Goal: Information Seeking & Learning: Learn about a topic

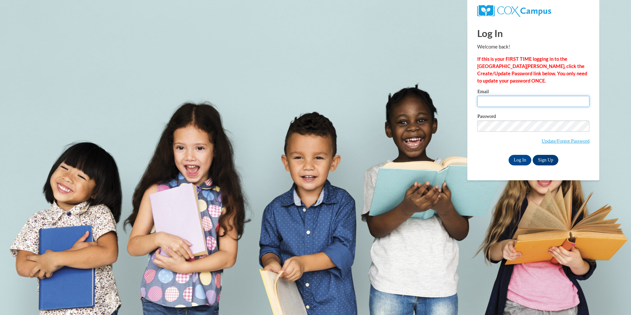
click at [505, 100] on input "Email" at bounding box center [534, 101] width 112 height 11
type input "matashalberry@gmail.com"
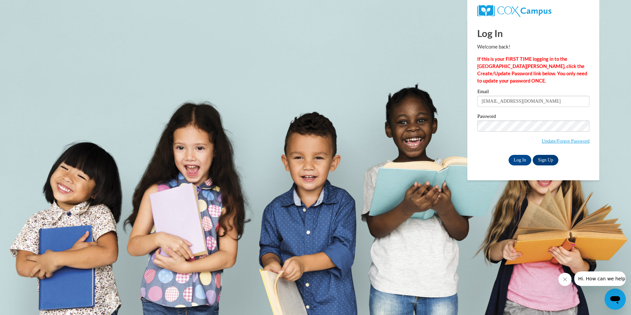
drag, startPoint x: 379, startPoint y: 36, endPoint x: 376, endPoint y: 29, distance: 7.0
click at [377, 31] on body "Log In Welcome back! If this is your FIRST TIME logging in to the NEW Cox Campu…" at bounding box center [315, 157] width 631 height 315
click at [414, 82] on body "Log In Welcome back! If this is your FIRST TIME logging in to the NEW Cox Campu…" at bounding box center [315, 157] width 631 height 315
click at [516, 159] on input "Log In" at bounding box center [520, 160] width 23 height 11
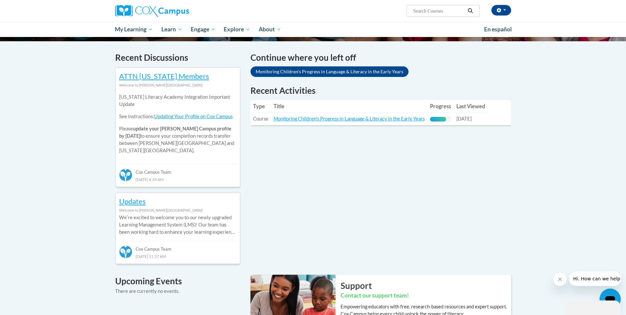
scroll to position [187, 0]
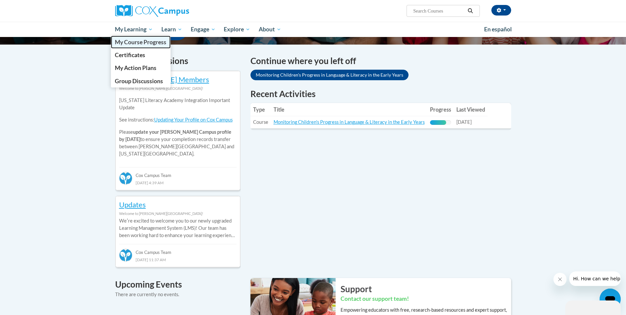
click at [150, 43] on span "My Course Progress" at bounding box center [141, 42] width 52 height 7
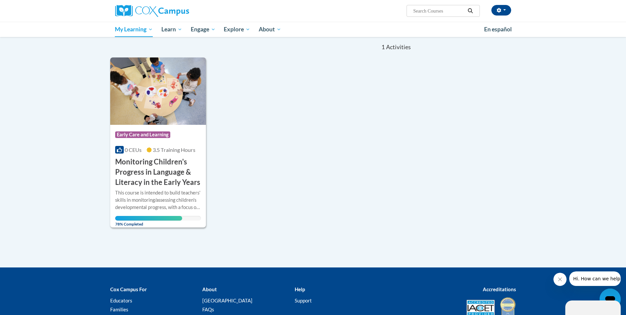
scroll to position [58, 0]
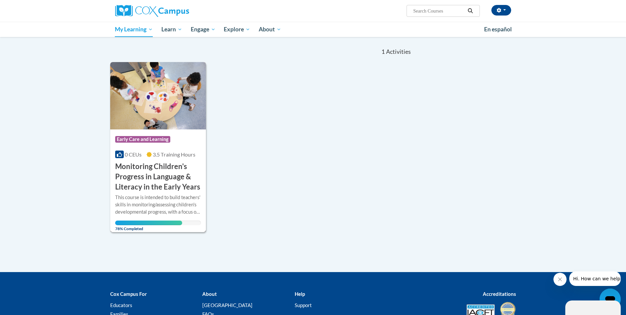
click at [166, 117] on img at bounding box center [158, 95] width 96 height 67
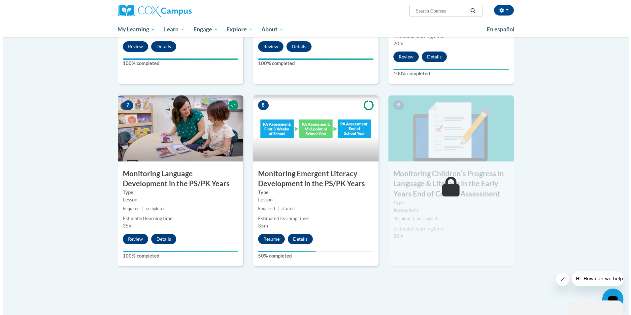
scroll to position [495, 0]
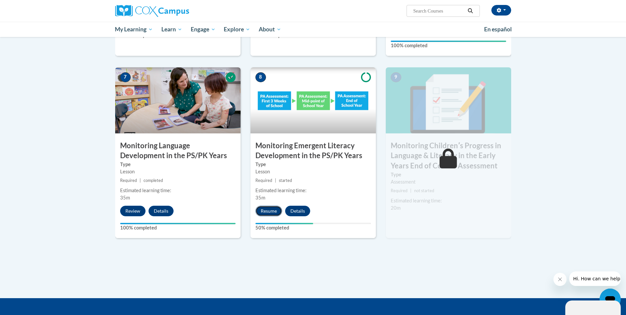
click at [272, 210] on button "Resume" at bounding box center [269, 211] width 27 height 11
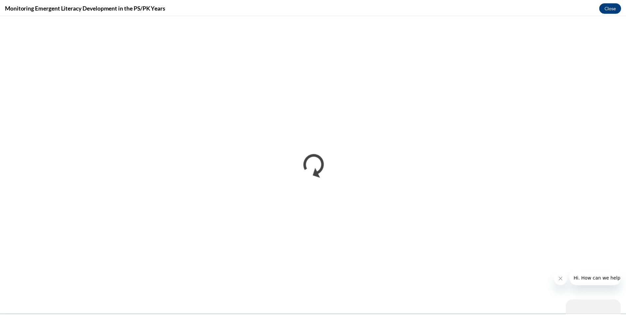
scroll to position [0, 0]
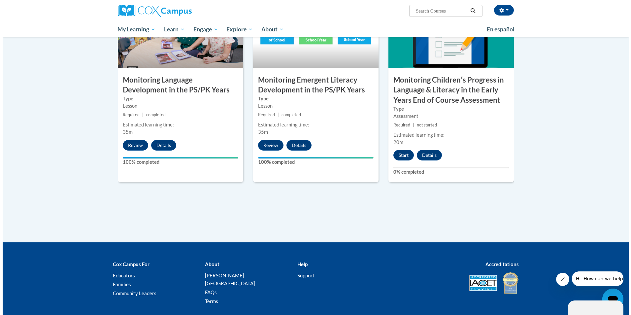
scroll to position [561, 0]
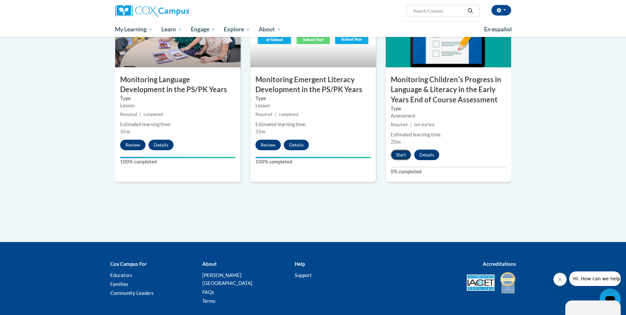
click at [400, 155] on button "Start" at bounding box center [401, 155] width 20 height 11
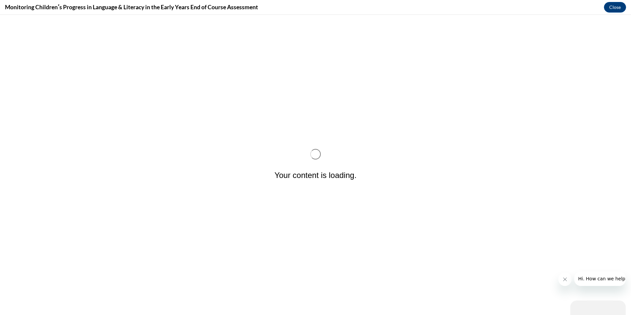
scroll to position [0, 0]
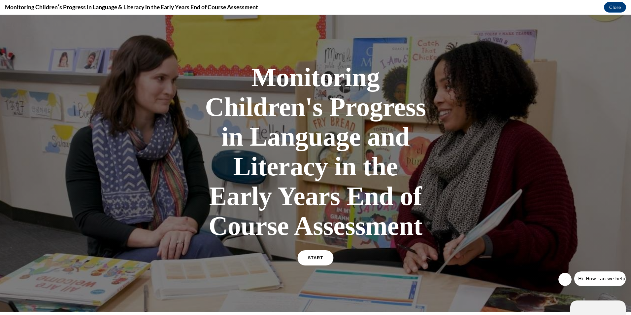
click at [315, 262] on link "START" at bounding box center [316, 257] width 36 height 15
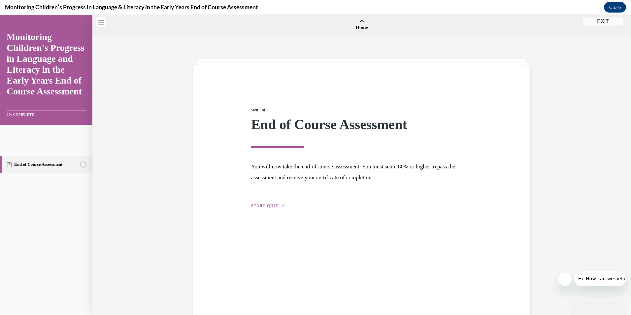
scroll to position [20, 0]
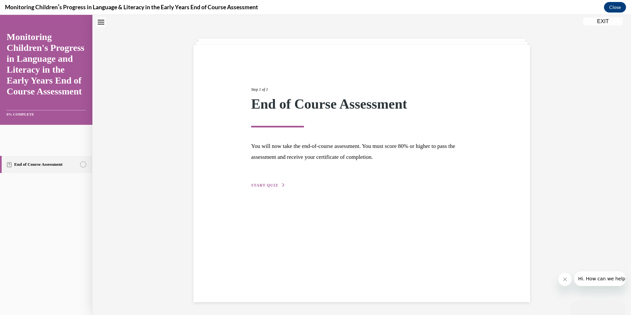
click at [267, 184] on span "START QUIZ" at bounding box center [264, 185] width 27 height 5
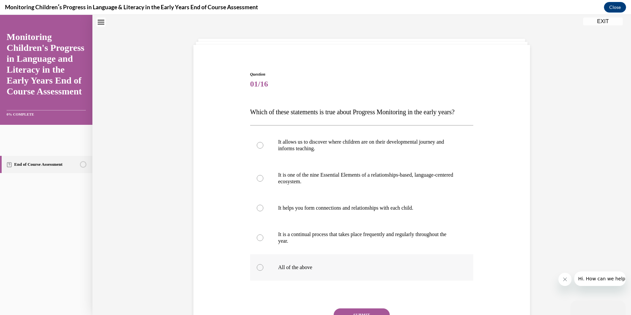
click at [258, 271] on div at bounding box center [260, 267] width 7 height 7
click at [258, 271] on input "All of the above" at bounding box center [260, 267] width 7 height 7
radio input "true"
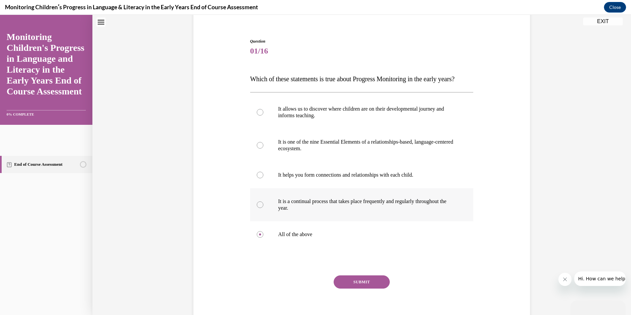
scroll to position [94, 0]
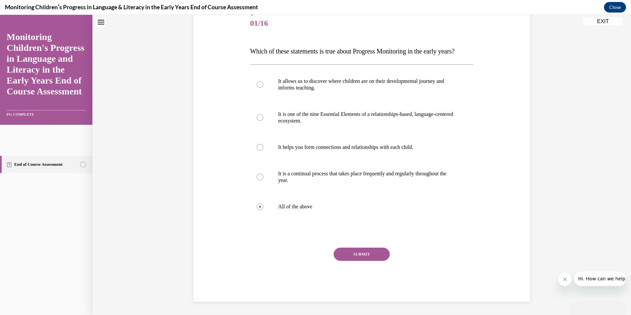
click at [360, 254] on button "SUBMIT" at bounding box center [362, 254] width 56 height 13
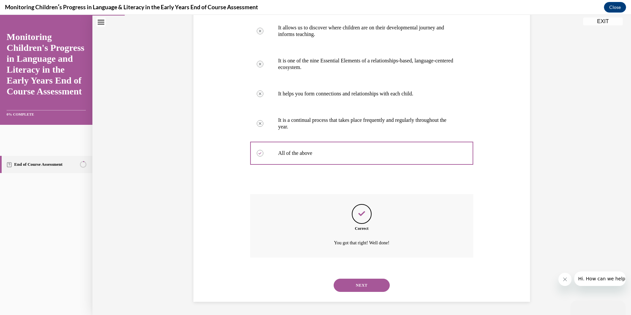
scroll to position [148, 0]
click at [355, 284] on button "NEXT" at bounding box center [362, 285] width 56 height 13
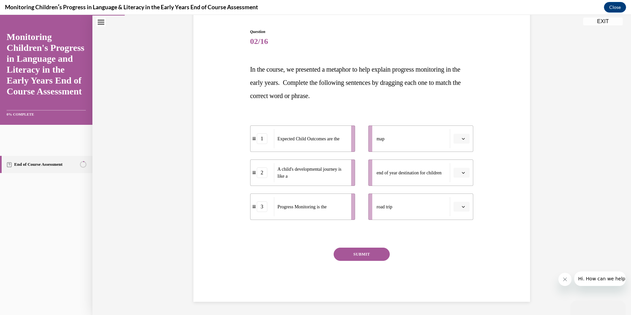
scroll to position [63, 0]
click at [462, 207] on icon "button" at bounding box center [463, 206] width 3 height 3
click at [462, 173] on icon "button" at bounding box center [463, 172] width 3 height 3
click at [458, 201] on div "1" at bounding box center [458, 200] width 17 height 13
click at [458, 201] on li "road trip" at bounding box center [421, 207] width 105 height 26
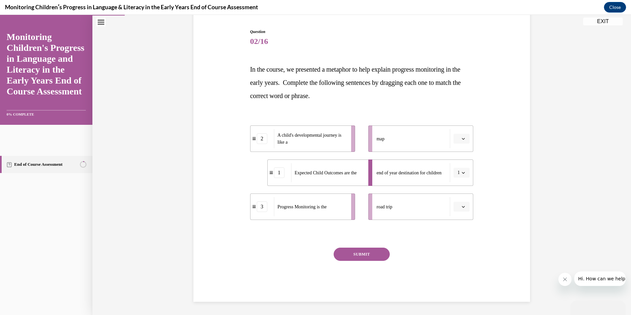
click at [461, 140] on span "button" at bounding box center [463, 138] width 5 height 5
click at [456, 182] on span "2" at bounding box center [457, 179] width 2 height 5
click at [461, 206] on span "button" at bounding box center [463, 206] width 5 height 5
click at [456, 262] on span "3" at bounding box center [457, 261] width 2 height 5
click at [371, 258] on button "SUBMIT" at bounding box center [362, 254] width 56 height 13
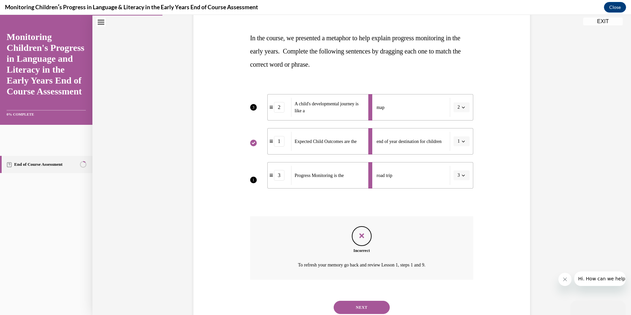
scroll to position [117, 0]
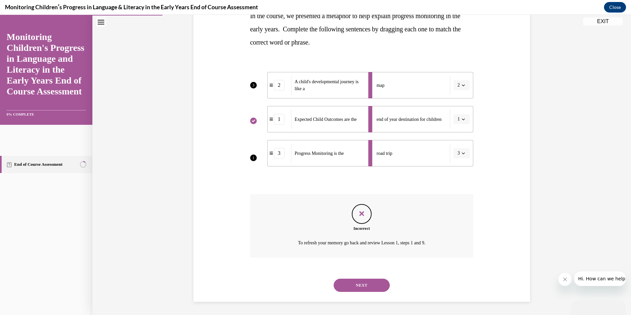
click at [461, 153] on li "road trip 3" at bounding box center [421, 153] width 105 height 26
click at [460, 151] on li "road trip 3" at bounding box center [421, 153] width 105 height 26
click at [360, 286] on button "NEXT" at bounding box center [362, 285] width 56 height 13
click at [0, 15] on div "SUBMIT NEXT" at bounding box center [0, 15] width 0 height 0
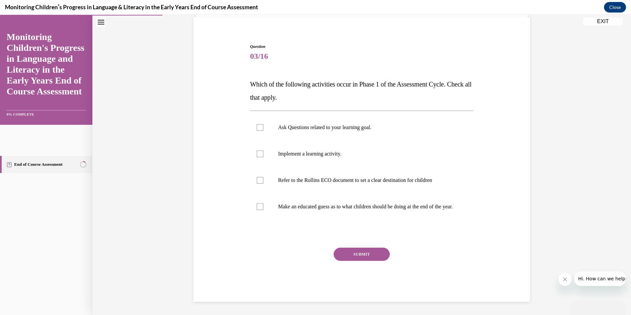
scroll to position [55, 0]
click at [257, 177] on div at bounding box center [260, 180] width 7 height 7
click at [257, 177] on input "Refer to the Rollins ECO document to set a clear destination for children" at bounding box center [260, 180] width 7 height 7
checkbox input "true"
click at [347, 253] on button "SUBMIT" at bounding box center [362, 254] width 56 height 13
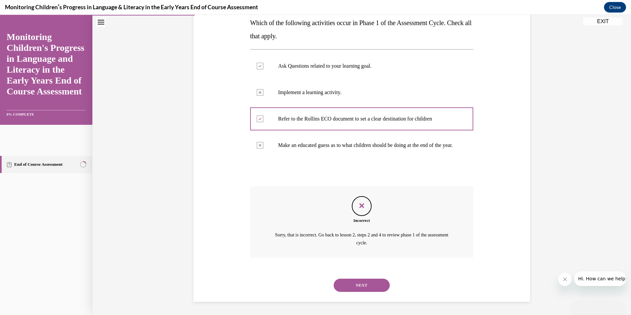
scroll to position [116, 0]
click at [351, 284] on button "NEXT" at bounding box center [362, 285] width 56 height 13
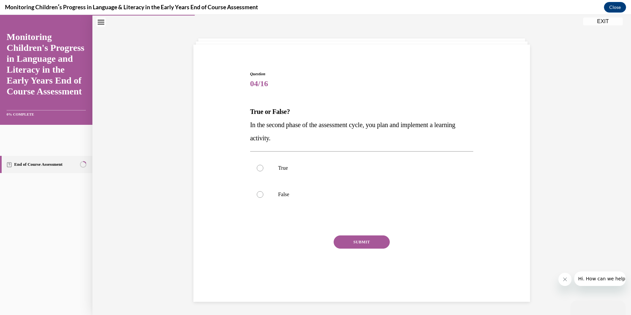
scroll to position [21, 0]
click at [257, 168] on div at bounding box center [260, 168] width 7 height 7
click at [257, 168] on input "True" at bounding box center [260, 168] width 7 height 7
radio input "true"
click at [351, 240] on button "SUBMIT" at bounding box center [362, 241] width 56 height 13
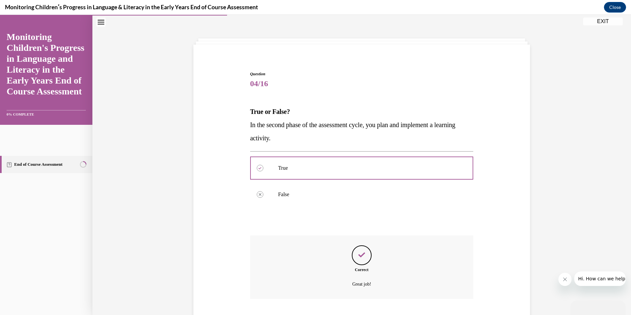
scroll to position [62, 0]
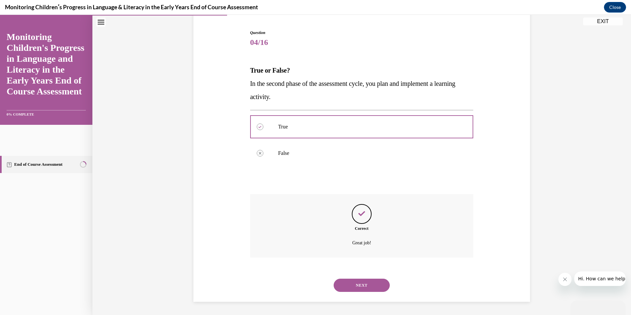
click at [361, 287] on button "NEXT" at bounding box center [362, 285] width 56 height 13
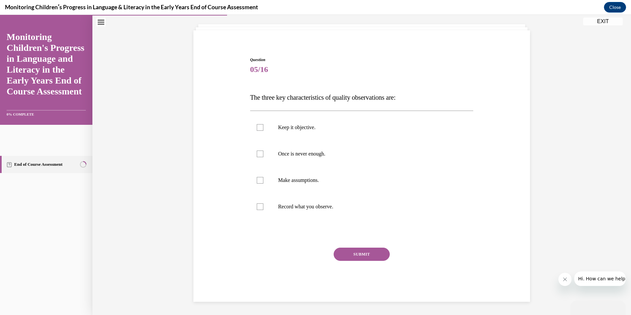
scroll to position [35, 0]
click at [257, 128] on div at bounding box center [260, 127] width 7 height 7
click at [257, 128] on input "Keep it objective." at bounding box center [260, 127] width 7 height 7
checkbox input "true"
click at [258, 155] on div at bounding box center [260, 154] width 7 height 7
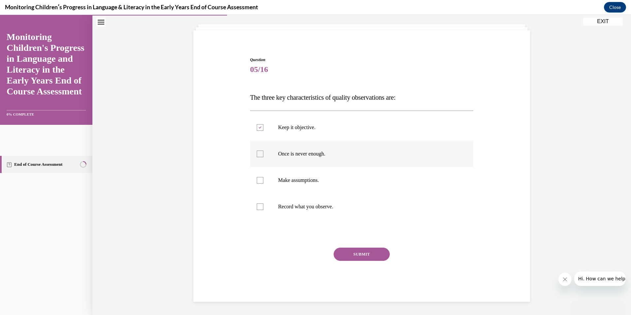
click at [258, 155] on input "Once is never enough." at bounding box center [260, 154] width 7 height 7
checkbox input "true"
click at [258, 207] on div at bounding box center [260, 206] width 7 height 7
click at [258, 207] on input "Record what you observe." at bounding box center [260, 206] width 7 height 7
checkbox input "true"
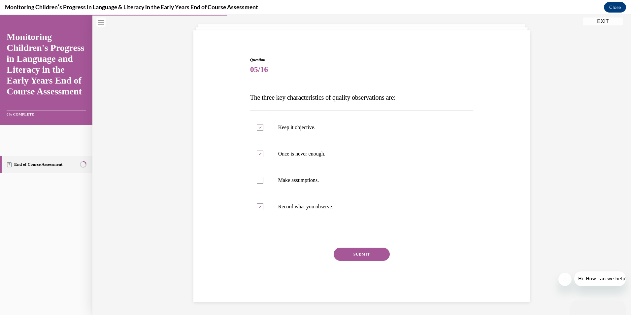
click at [347, 255] on button "SUBMIT" at bounding box center [362, 254] width 56 height 13
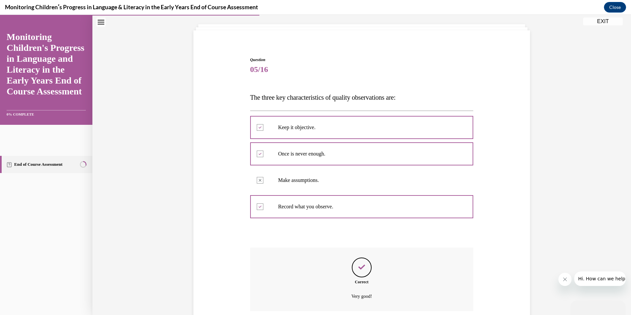
scroll to position [89, 0]
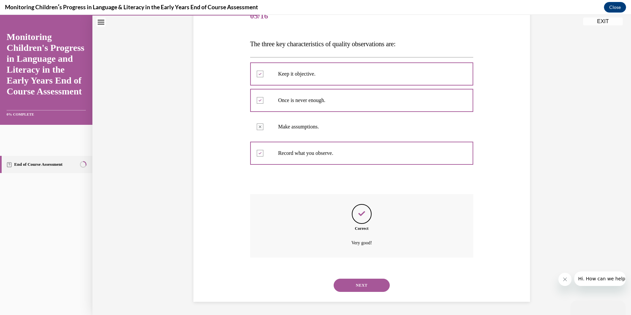
click at [366, 284] on button "NEXT" at bounding box center [362, 285] width 56 height 13
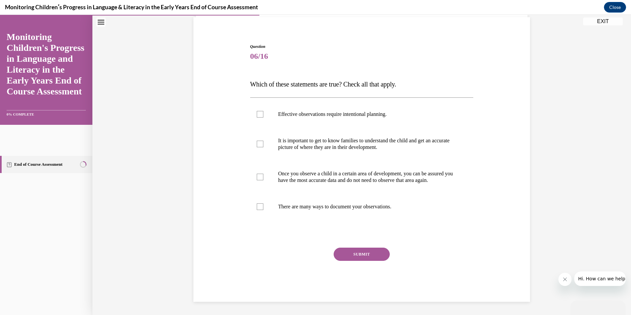
scroll to position [55, 0]
click at [257, 141] on div at bounding box center [260, 144] width 7 height 7
click at [257, 141] on input "It is important to get to know families to understand the child and get an accu…" at bounding box center [260, 144] width 7 height 7
checkbox input "true"
click at [257, 208] on div at bounding box center [260, 206] width 7 height 7
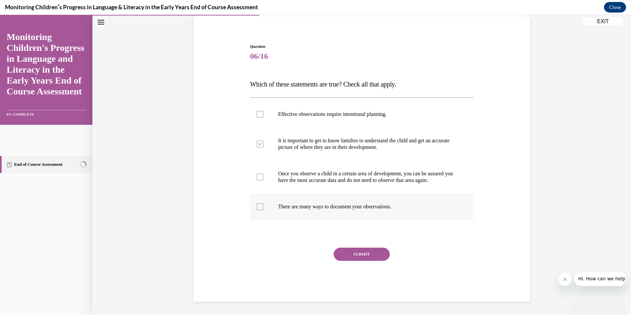
click at [257, 208] on input "There are many ways to document your observations." at bounding box center [260, 206] width 7 height 7
checkbox input "true"
click at [258, 111] on div at bounding box center [260, 114] width 7 height 7
click at [258, 111] on input "Effective observations require intentional planning." at bounding box center [260, 114] width 7 height 7
checkbox input "true"
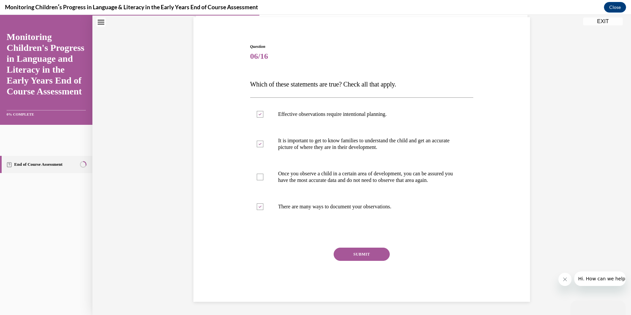
click at [359, 255] on button "SUBMIT" at bounding box center [362, 254] width 56 height 13
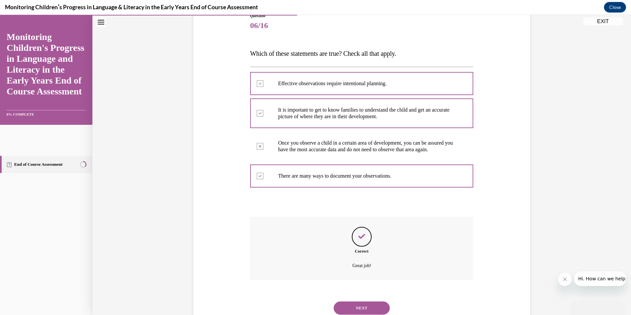
scroll to position [108, 0]
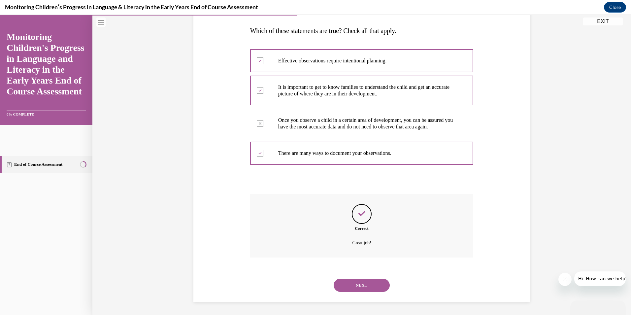
click at [360, 285] on button "NEXT" at bounding box center [362, 285] width 56 height 13
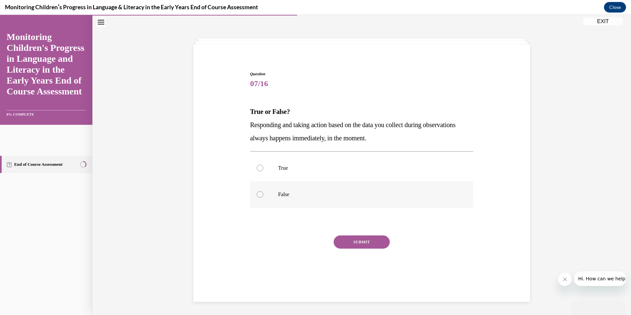
click at [257, 193] on div at bounding box center [260, 194] width 7 height 7
click at [257, 193] on input "False" at bounding box center [260, 194] width 7 height 7
radio input "true"
click at [351, 243] on button "SUBMIT" at bounding box center [362, 241] width 56 height 13
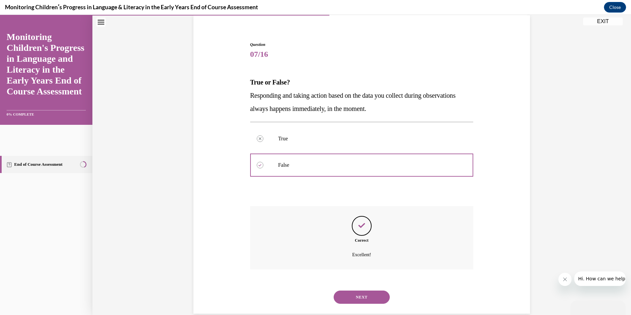
scroll to position [62, 0]
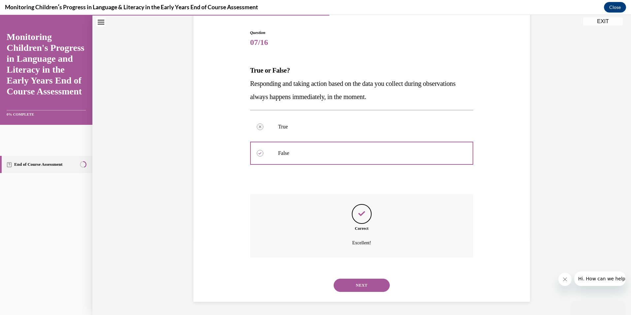
click at [358, 283] on button "NEXT" at bounding box center [362, 285] width 56 height 13
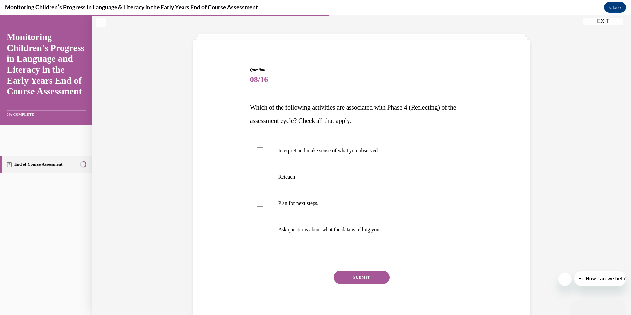
scroll to position [21, 0]
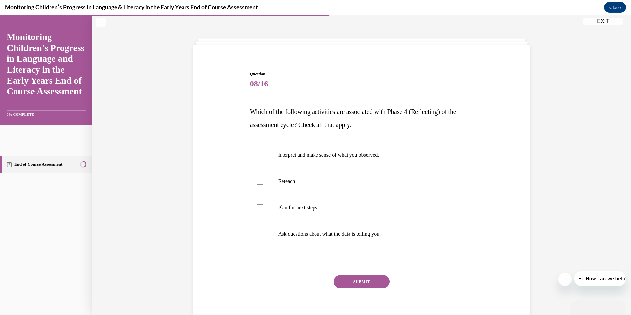
drag, startPoint x: 255, startPoint y: 235, endPoint x: 237, endPoint y: 212, distance: 29.7
click at [237, 212] on div "Question 08/16 Which of the following activities are associated with Phase 4 (R…" at bounding box center [362, 190] width 340 height 278
click at [260, 209] on div at bounding box center [260, 207] width 7 height 7
click at [260, 209] on input "Plan for next steps." at bounding box center [260, 207] width 7 height 7
checkbox input "true"
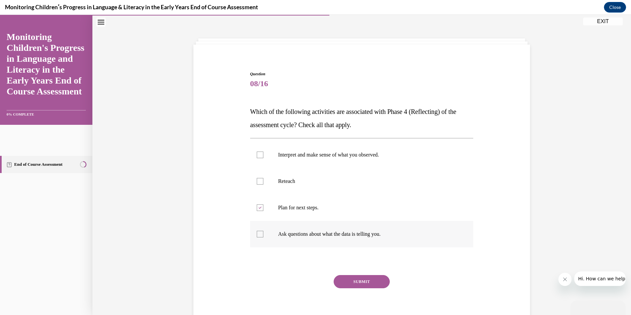
drag, startPoint x: 260, startPoint y: 234, endPoint x: 260, endPoint y: 228, distance: 6.3
click at [260, 233] on div at bounding box center [260, 234] width 7 height 7
click at [260, 233] on input "Ask questions about what the data is telling you." at bounding box center [260, 234] width 7 height 7
checkbox input "true"
click at [259, 154] on div at bounding box center [260, 155] width 7 height 7
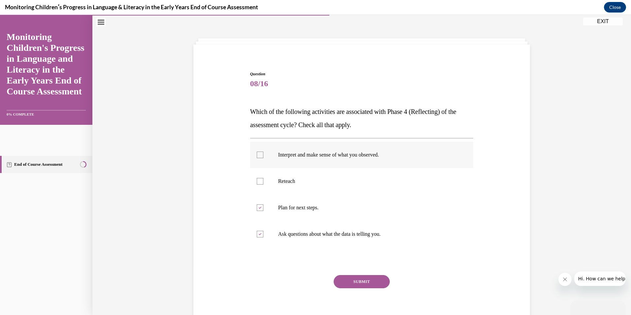
click at [259, 154] on input "Interpret and make sense of what you observed." at bounding box center [260, 155] width 7 height 7
click at [259, 154] on div at bounding box center [260, 155] width 7 height 7
click at [259, 154] on input "Interpret and make sense of what you observed." at bounding box center [260, 155] width 7 height 7
checkbox input "false"
drag, startPoint x: 434, startPoint y: 206, endPoint x: 355, endPoint y: 184, distance: 82.4
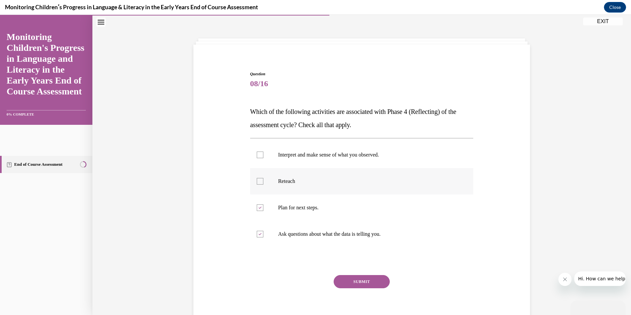
click at [435, 204] on label "Plan for next steps." at bounding box center [362, 208] width 224 height 26
click at [264, 204] on input "Plan for next steps." at bounding box center [260, 207] width 7 height 7
checkbox input "false"
click at [254, 157] on label "Interpret and make sense of what you observed." at bounding box center [362, 155] width 224 height 26
click at [257, 157] on input "Interpret and make sense of what you observed." at bounding box center [260, 155] width 7 height 7
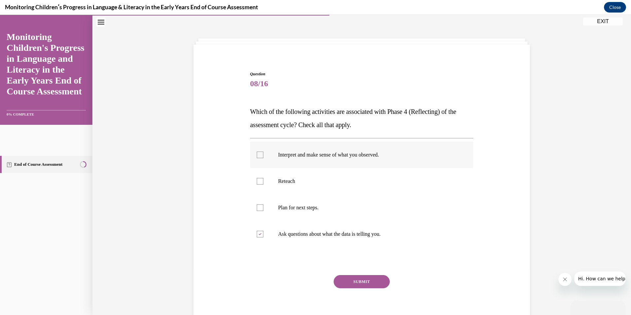
checkbox input "true"
click at [257, 208] on div at bounding box center [260, 207] width 7 height 7
click at [257, 208] on input "Plan for next steps." at bounding box center [260, 207] width 7 height 7
checkbox input "true"
click at [354, 280] on button "SUBMIT" at bounding box center [362, 281] width 56 height 13
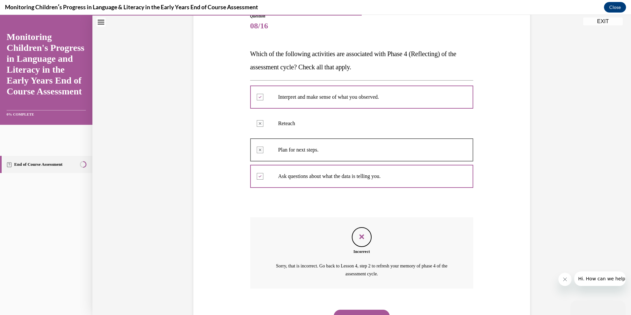
scroll to position [110, 0]
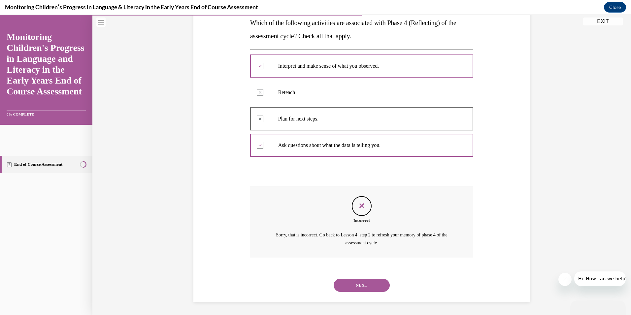
click at [359, 284] on button "NEXT" at bounding box center [362, 285] width 56 height 13
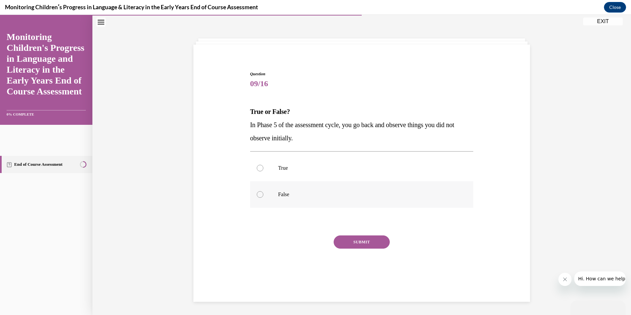
click at [257, 196] on div at bounding box center [260, 194] width 7 height 7
click at [257, 196] on input "False" at bounding box center [260, 194] width 7 height 7
radio input "true"
click at [338, 246] on button "SUBMIT" at bounding box center [362, 241] width 56 height 13
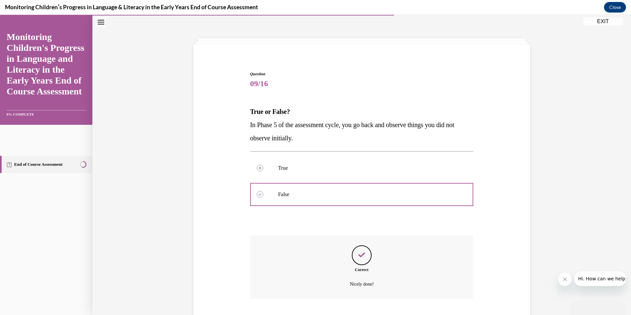
scroll to position [62, 0]
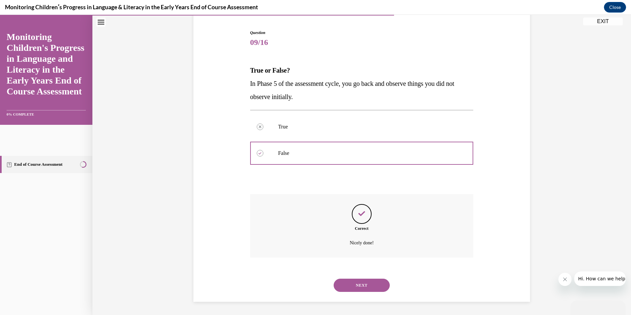
click at [353, 286] on button "NEXT" at bounding box center [362, 285] width 56 height 13
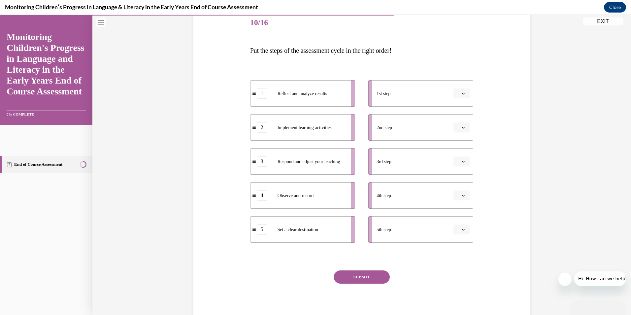
scroll to position [72, 0]
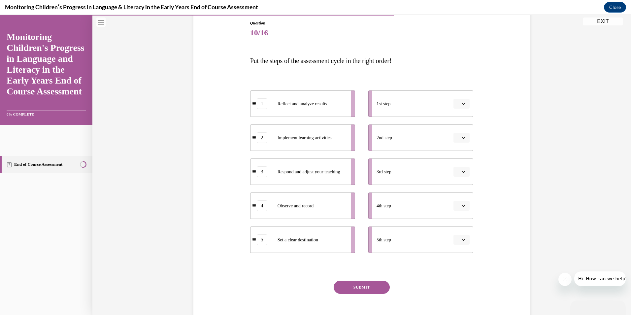
click at [461, 106] on button "button" at bounding box center [462, 104] width 16 height 10
click at [460, 144] on div "2" at bounding box center [458, 144] width 17 height 13
click at [460, 140] on button "button" at bounding box center [462, 138] width 16 height 10
click at [459, 189] on div "3" at bounding box center [458, 192] width 17 height 13
click at [459, 189] on ul "1st step 2 2nd step 3 3rd step 4th step 5th step" at bounding box center [418, 171] width 112 height 162
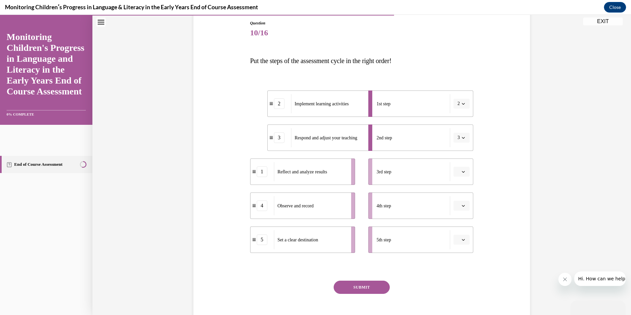
click at [462, 240] on icon "button" at bounding box center [463, 239] width 3 height 3
click at [461, 200] on div "3" at bounding box center [458, 198] width 17 height 13
click at [459, 174] on button "button" at bounding box center [462, 172] width 16 height 10
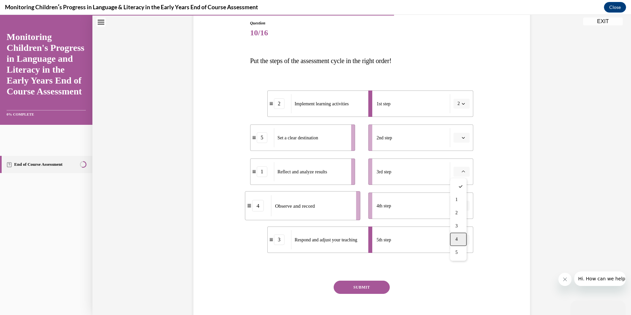
click at [460, 238] on div "4" at bounding box center [458, 239] width 17 height 13
click at [462, 207] on icon "button" at bounding box center [463, 205] width 3 height 3
click at [456, 261] on span "3" at bounding box center [457, 260] width 2 height 5
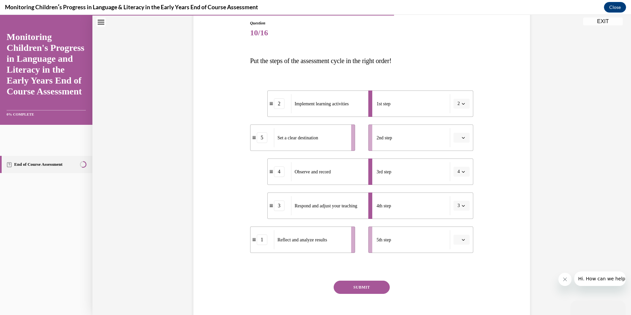
click at [462, 139] on icon "button" at bounding box center [463, 137] width 3 height 3
click at [458, 166] on span "1" at bounding box center [457, 165] width 2 height 5
click at [460, 241] on button "button" at bounding box center [462, 240] width 16 height 10
click at [457, 229] on div "5" at bounding box center [458, 224] width 17 height 13
click at [368, 286] on button "SUBMIT" at bounding box center [362, 287] width 56 height 13
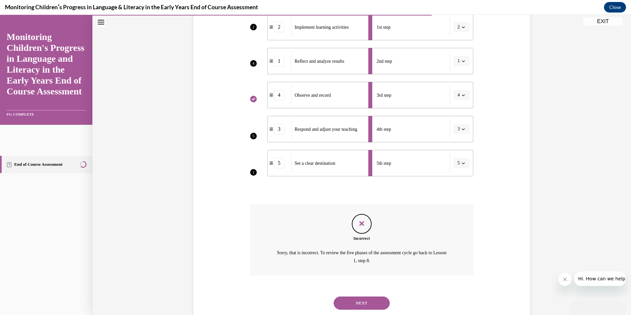
scroll to position [166, 0]
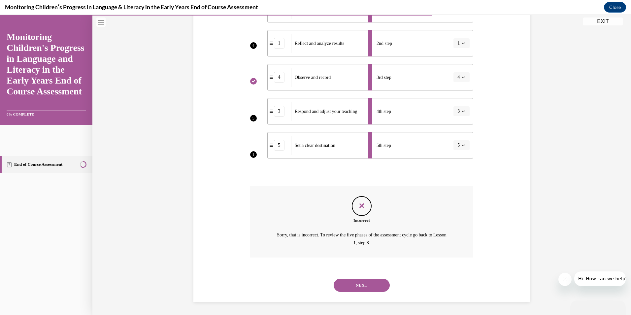
click at [360, 286] on button "NEXT" at bounding box center [362, 285] width 56 height 13
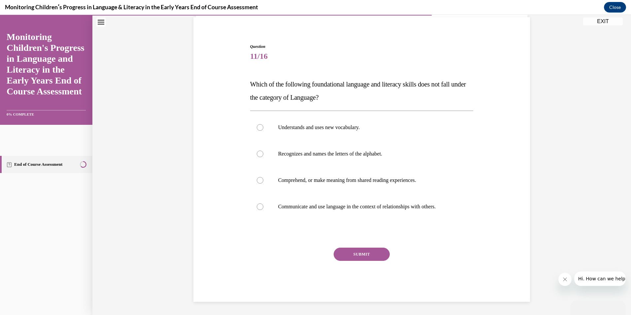
click at [360, 286] on div "SUBMIT NEXT" at bounding box center [362, 275] width 224 height 54
click at [257, 181] on div at bounding box center [260, 180] width 7 height 7
click at [257, 181] on input "Comprehend, or make meaning from shared reading experiences." at bounding box center [260, 180] width 7 height 7
radio input "true"
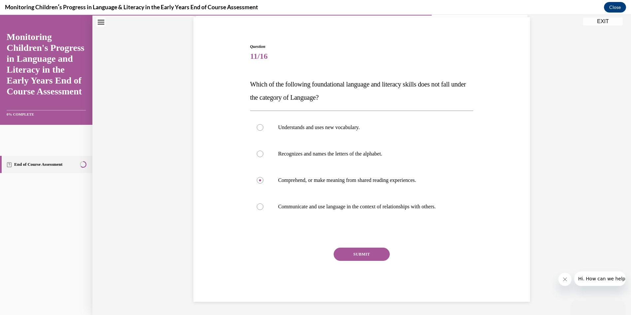
click at [348, 252] on button "SUBMIT" at bounding box center [362, 254] width 56 height 13
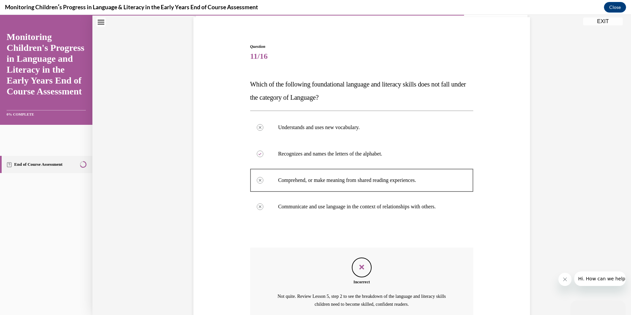
scroll to position [110, 0]
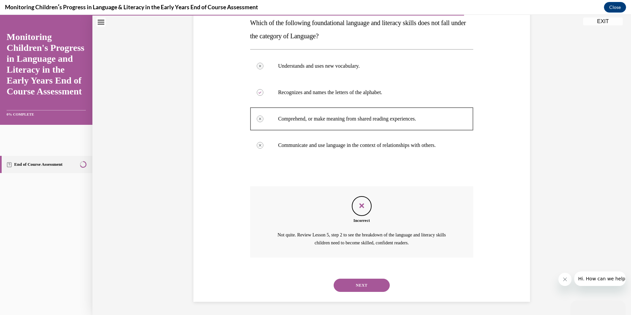
click at [365, 285] on button "NEXT" at bounding box center [362, 285] width 56 height 13
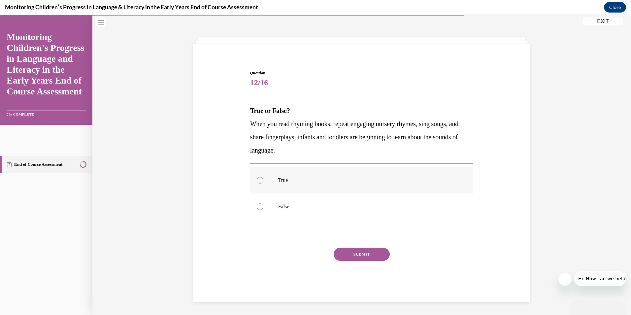
click at [257, 182] on div at bounding box center [260, 180] width 7 height 7
click at [257, 182] on input "True" at bounding box center [260, 180] width 7 height 7
radio input "true"
click at [360, 256] on button "SUBMIT" at bounding box center [362, 254] width 56 height 13
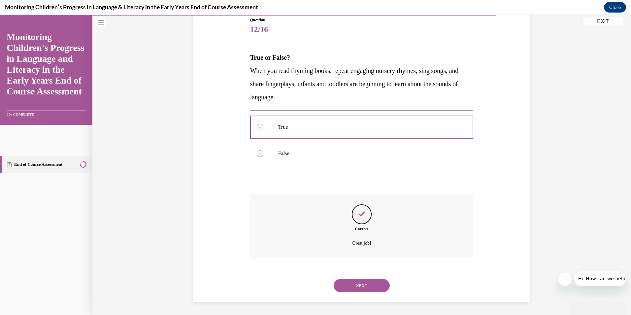
scroll to position [75, 0]
click at [358, 284] on button "NEXT" at bounding box center [362, 285] width 56 height 13
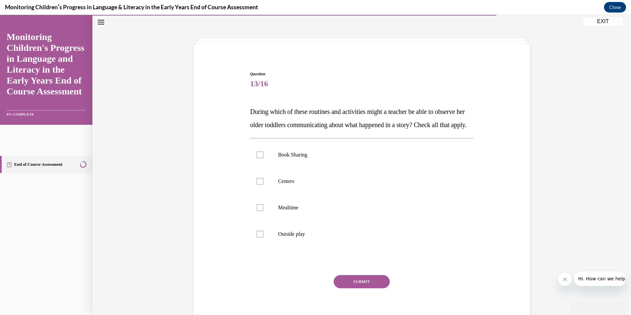
scroll to position [22, 0]
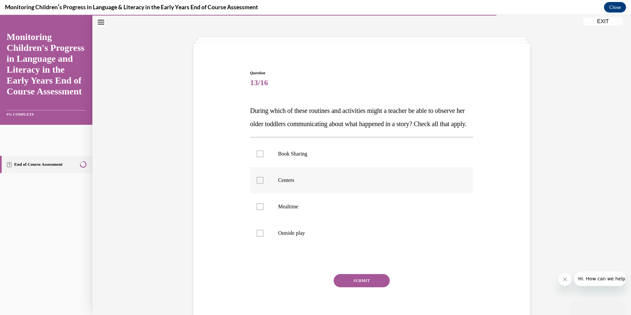
click at [258, 184] on div at bounding box center [260, 180] width 7 height 7
click at [258, 184] on input "Centers" at bounding box center [260, 180] width 7 height 7
checkbox input "true"
drag, startPoint x: 358, startPoint y: 296, endPoint x: 353, endPoint y: 295, distance: 4.7
click at [353, 287] on button "SUBMIT" at bounding box center [362, 280] width 56 height 13
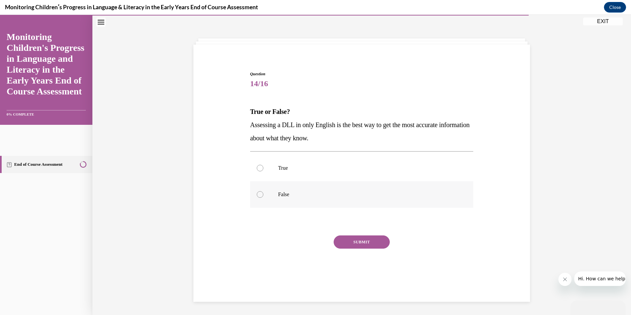
click at [258, 196] on div at bounding box center [260, 194] width 7 height 7
click at [258, 196] on input "False" at bounding box center [260, 194] width 7 height 7
radio input "true"
click at [357, 243] on button "SUBMIT" at bounding box center [362, 241] width 56 height 13
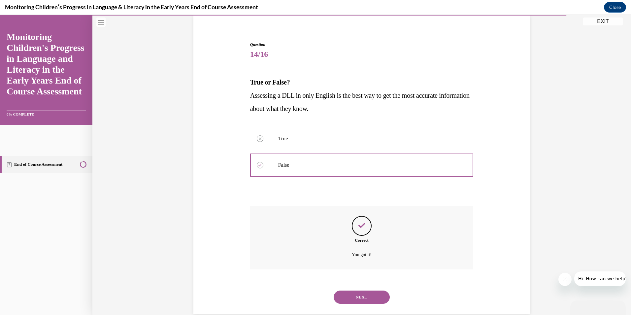
scroll to position [62, 0]
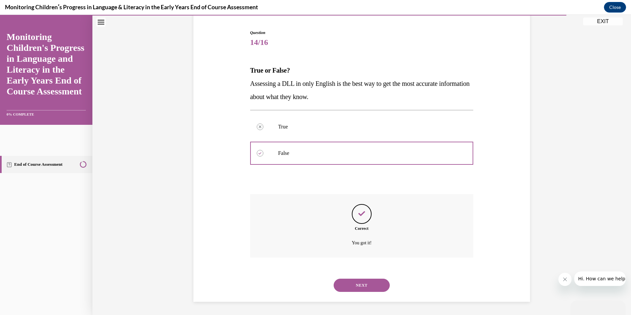
click at [362, 285] on button "NEXT" at bounding box center [362, 285] width 56 height 13
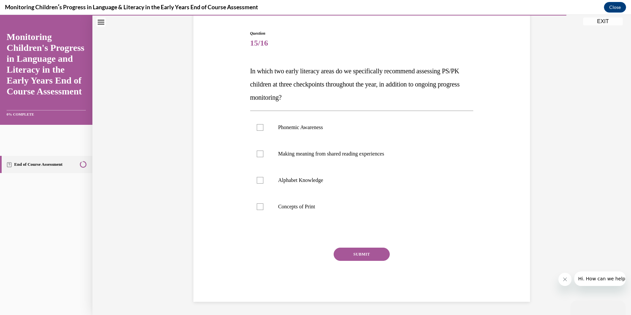
scroll to position [34, 0]
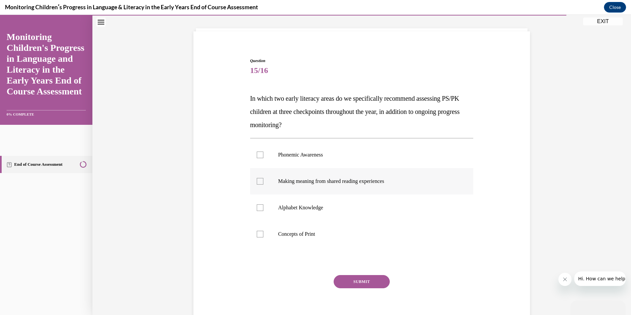
click at [257, 182] on div at bounding box center [260, 181] width 7 height 7
click at [257, 182] on input "Making meaning from shared reading experiences" at bounding box center [260, 181] width 7 height 7
click at [259, 182] on icon at bounding box center [260, 181] width 3 height 2
click at [257, 182] on input "Making meaning from shared reading experiences" at bounding box center [260, 181] width 7 height 7
click at [231, 173] on div "Question 15/16 In which two early literacy areas do we specifically recommend a…" at bounding box center [362, 183] width 340 height 291
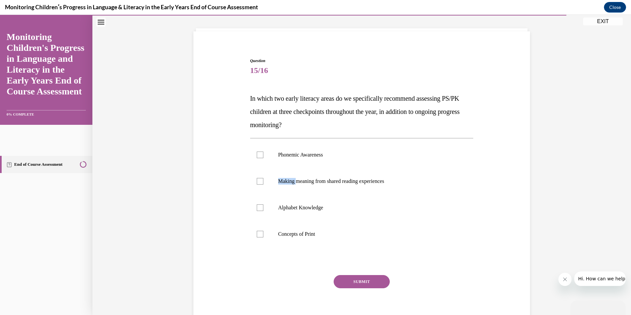
drag, startPoint x: 257, startPoint y: 182, endPoint x: 231, endPoint y: 173, distance: 27.7
click at [231, 173] on div "Question 15/16 In which two early literacy areas do we specifically recommend a…" at bounding box center [362, 183] width 340 height 291
drag, startPoint x: 231, startPoint y: 173, endPoint x: 256, endPoint y: 182, distance: 27.0
click at [257, 182] on div at bounding box center [260, 181] width 7 height 7
click at [257, 182] on input "Making meaning from shared reading experiences" at bounding box center [260, 181] width 7 height 7
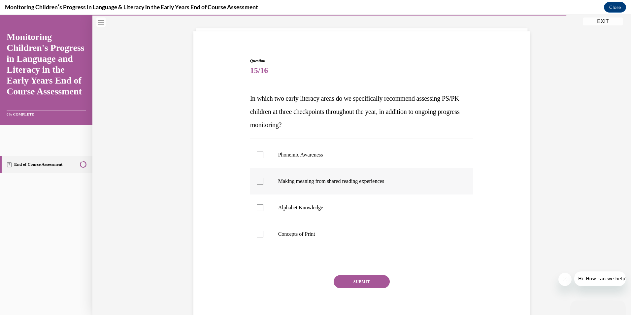
checkbox input "true"
click at [258, 154] on div at bounding box center [260, 155] width 7 height 7
click at [258, 154] on input "Phonemic Awareness" at bounding box center [260, 155] width 7 height 7
checkbox input "true"
click at [356, 281] on button "SUBMIT" at bounding box center [362, 281] width 56 height 13
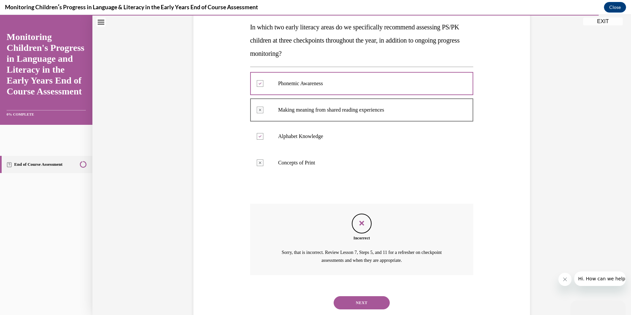
scroll to position [123, 0]
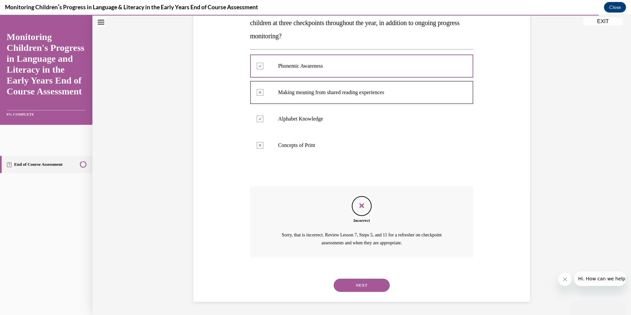
click at [358, 285] on button "NEXT" at bounding box center [362, 285] width 56 height 13
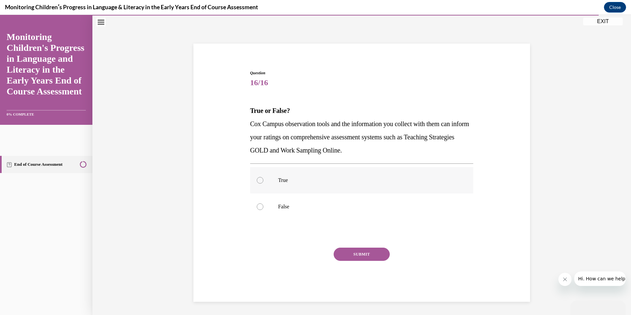
click at [257, 181] on div at bounding box center [260, 180] width 7 height 7
click at [257, 181] on input "True" at bounding box center [260, 180] width 7 height 7
radio input "true"
click at [349, 256] on button "SUBMIT" at bounding box center [362, 254] width 56 height 13
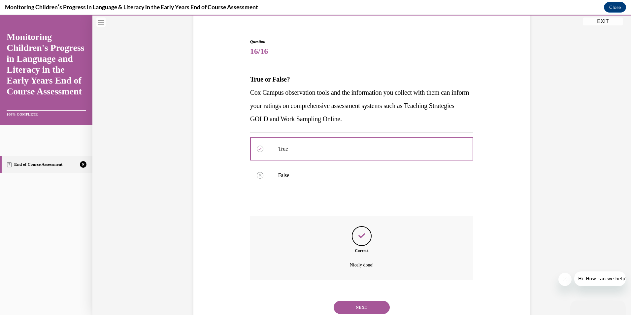
scroll to position [75, 0]
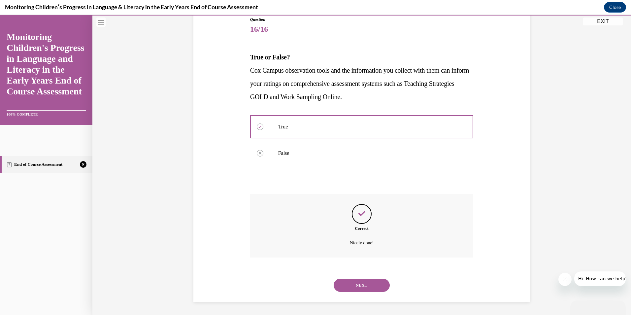
click at [351, 284] on button "NEXT" at bounding box center [362, 285] width 56 height 13
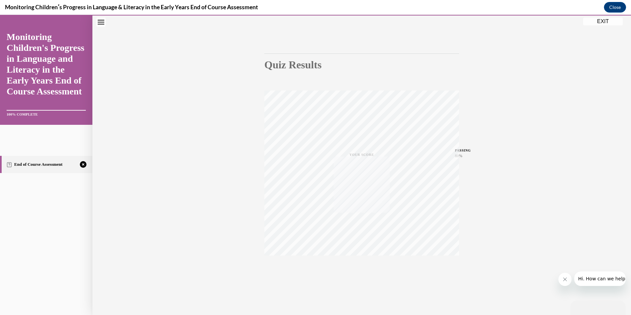
scroll to position [38, 0]
click at [357, 275] on icon "button" at bounding box center [361, 274] width 23 height 7
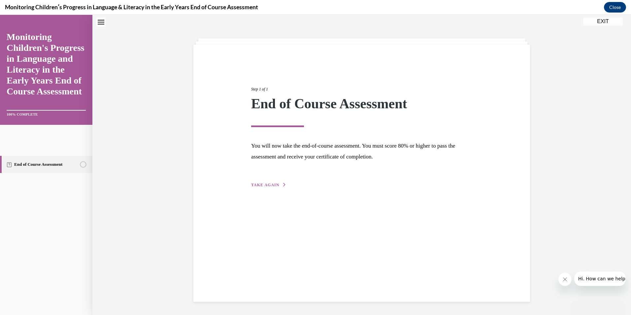
scroll to position [21, 0]
click at [263, 184] on span "TAKE AGAIN" at bounding box center [265, 185] width 28 height 5
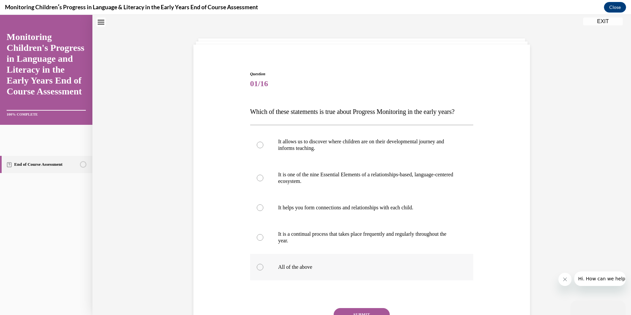
drag, startPoint x: 0, startPoint y: 306, endPoint x: 255, endPoint y: 280, distance: 256.3
click at [257, 270] on div at bounding box center [260, 267] width 7 height 7
click at [257, 270] on input "All of the above" at bounding box center [260, 267] width 7 height 7
radio input "true"
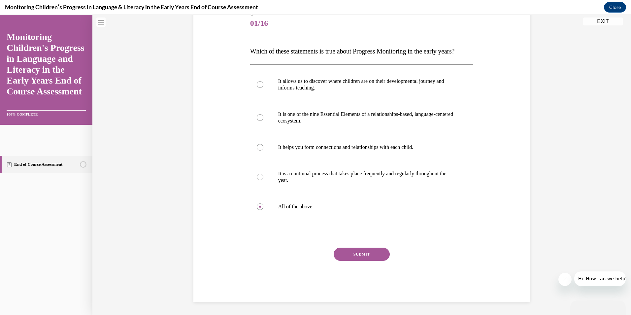
click at [362, 261] on button "SUBMIT" at bounding box center [362, 254] width 56 height 13
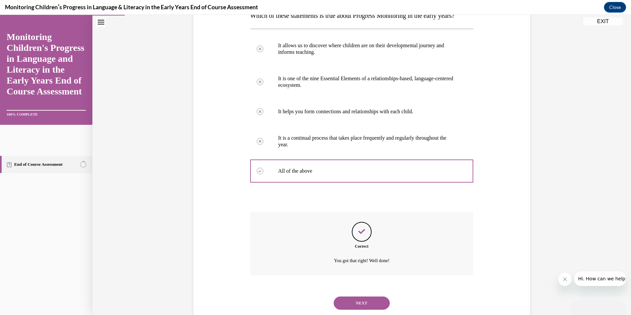
scroll to position [148, 0]
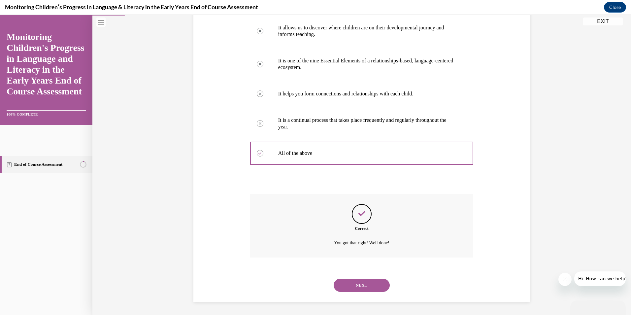
click at [349, 284] on button "NEXT" at bounding box center [362, 285] width 56 height 13
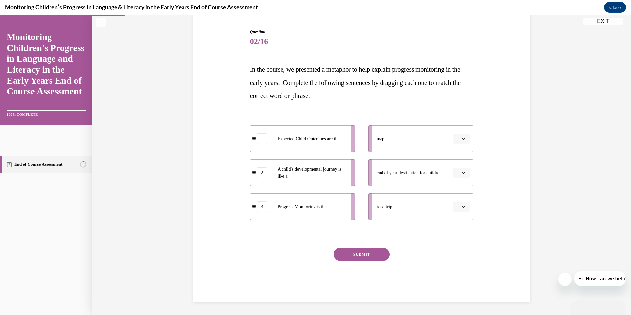
scroll to position [63, 0]
click at [462, 206] on icon "button" at bounding box center [463, 206] width 3 height 3
drag, startPoint x: 460, startPoint y: 244, endPoint x: 418, endPoint y: 247, distance: 41.4
click at [418, 247] on div "Question 02/16 In the course, we presented a metaphor to help explain progress …" at bounding box center [362, 165] width 224 height 273
click at [462, 171] on icon "button" at bounding box center [463, 172] width 3 height 3
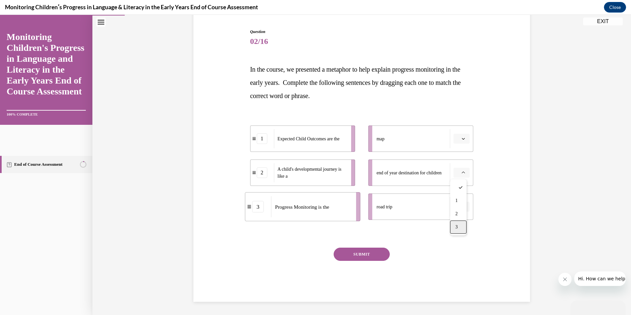
click at [457, 228] on span "3" at bounding box center [457, 227] width 2 height 5
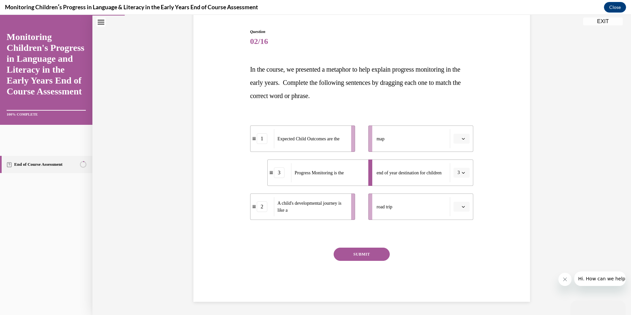
click at [461, 140] on span "button" at bounding box center [463, 138] width 5 height 5
click at [460, 177] on div "2" at bounding box center [458, 179] width 17 height 13
click at [462, 204] on span "button" at bounding box center [463, 206] width 5 height 5
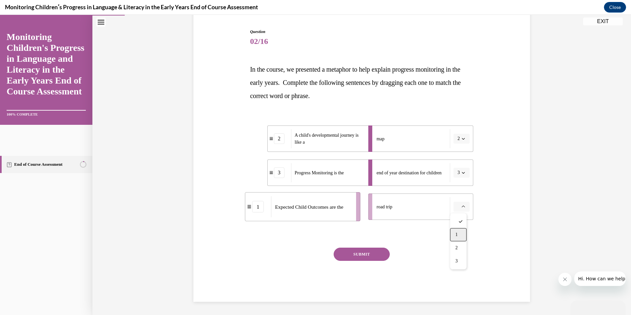
click at [457, 233] on span "1" at bounding box center [457, 234] width 2 height 5
click at [357, 253] on button "SUBMIT" at bounding box center [362, 254] width 56 height 13
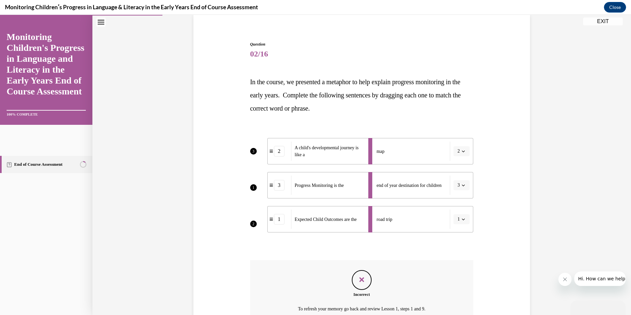
scroll to position [84, 0]
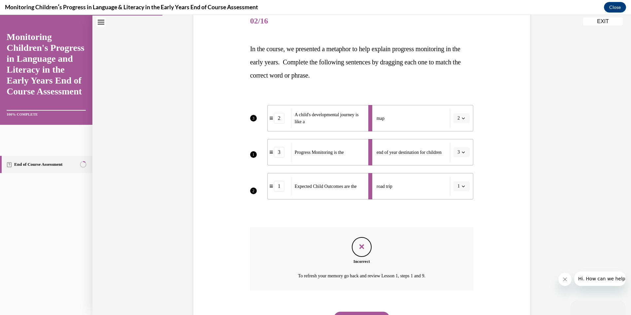
drag, startPoint x: 462, startPoint y: 151, endPoint x: 481, endPoint y: 153, distance: 18.9
click at [466, 152] on li "end of year destination for children 3" at bounding box center [421, 152] width 105 height 26
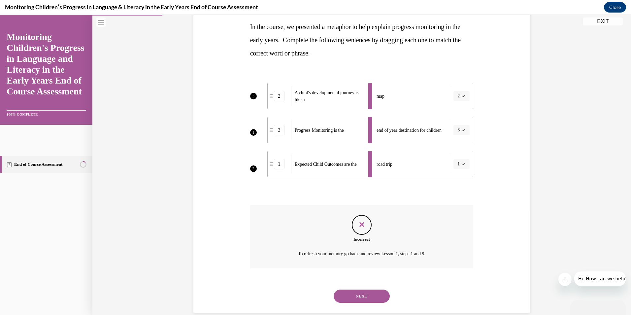
scroll to position [117, 0]
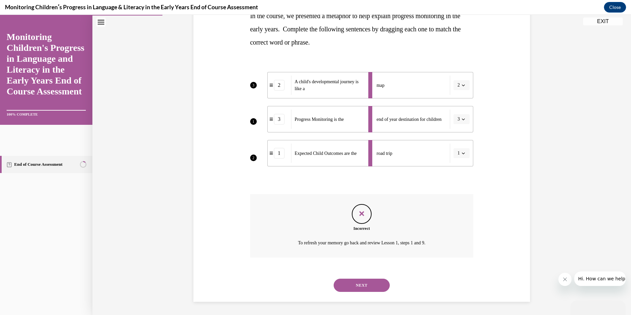
click at [361, 285] on button "NEXT" at bounding box center [362, 285] width 56 height 13
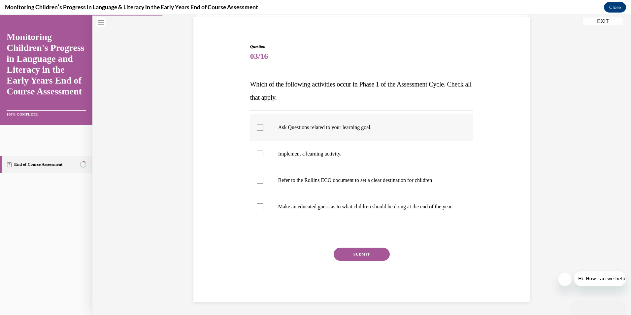
click at [260, 124] on div at bounding box center [260, 127] width 7 height 7
click at [260, 124] on input "Ask Questions related to your learning goal." at bounding box center [260, 127] width 7 height 7
click at [260, 124] on div at bounding box center [260, 127] width 7 height 7
click at [260, 124] on input "Ask Questions related to your learning goal." at bounding box center [260, 127] width 7 height 7
click at [259, 124] on div at bounding box center [260, 127] width 7 height 7
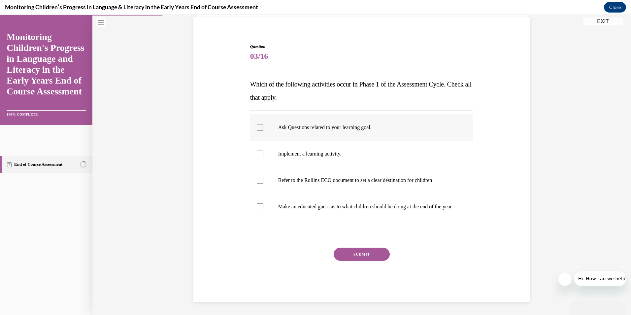
click at [259, 124] on input "Ask Questions related to your learning goal." at bounding box center [260, 127] width 7 height 7
checkbox input "true"
click at [353, 251] on button "SUBMIT" at bounding box center [362, 254] width 56 height 13
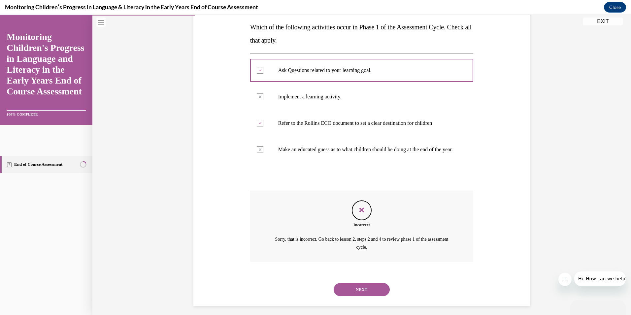
scroll to position [116, 0]
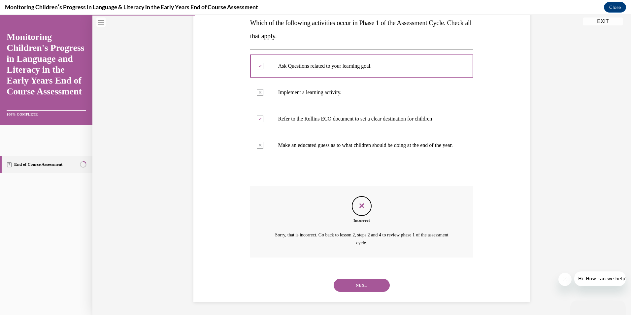
click at [358, 286] on button "NEXT" at bounding box center [362, 285] width 56 height 13
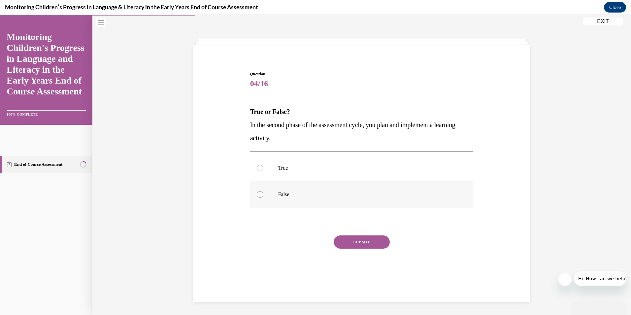
drag, startPoint x: 257, startPoint y: 195, endPoint x: 261, endPoint y: 196, distance: 3.6
click at [258, 194] on div at bounding box center [260, 194] width 7 height 7
click at [258, 194] on input "False" at bounding box center [260, 194] width 7 height 7
radio input "true"
click at [258, 167] on div at bounding box center [260, 168] width 7 height 7
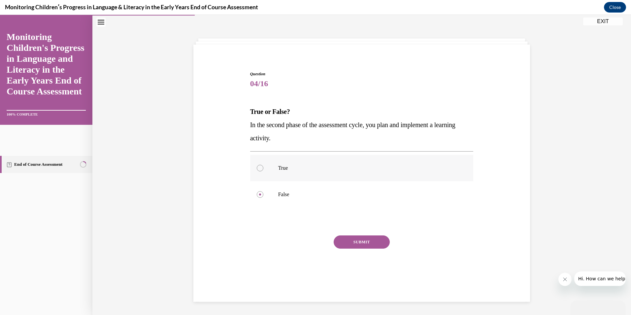
click at [258, 167] on input "True" at bounding box center [260, 168] width 7 height 7
radio input "true"
click at [358, 239] on button "SUBMIT" at bounding box center [362, 241] width 56 height 13
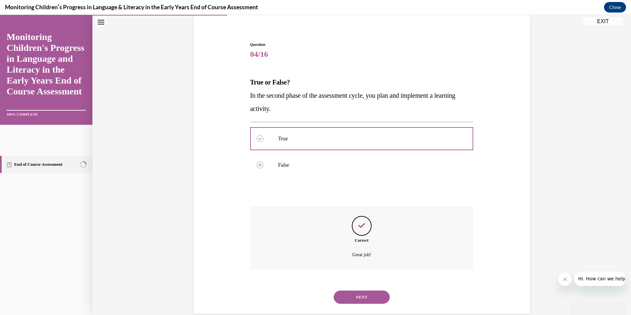
scroll to position [62, 0]
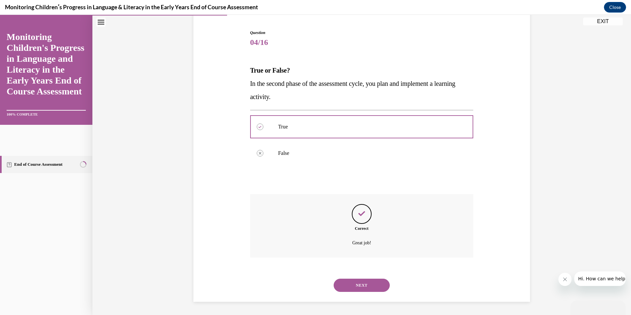
click at [358, 284] on button "NEXT" at bounding box center [362, 285] width 56 height 13
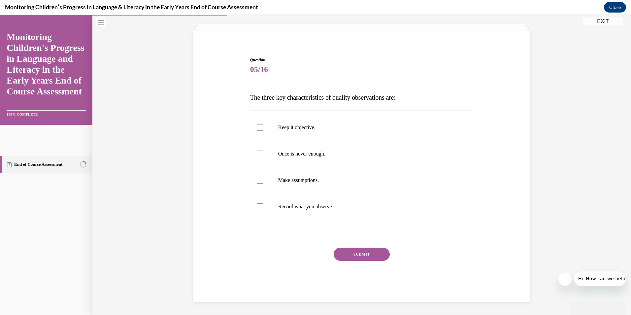
scroll to position [35, 0]
click at [258, 205] on div at bounding box center [260, 206] width 7 height 7
click at [258, 205] on input "Record what you observe." at bounding box center [260, 206] width 7 height 7
checkbox input "true"
click at [257, 127] on div at bounding box center [260, 127] width 7 height 7
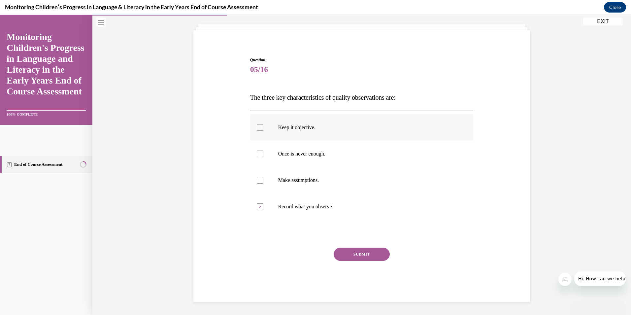
click at [257, 127] on input "Keep it objective." at bounding box center [260, 127] width 7 height 7
checkbox input "true"
click at [259, 154] on div at bounding box center [260, 154] width 7 height 7
click at [259, 154] on input "Once is never enough." at bounding box center [260, 154] width 7 height 7
checkbox input "true"
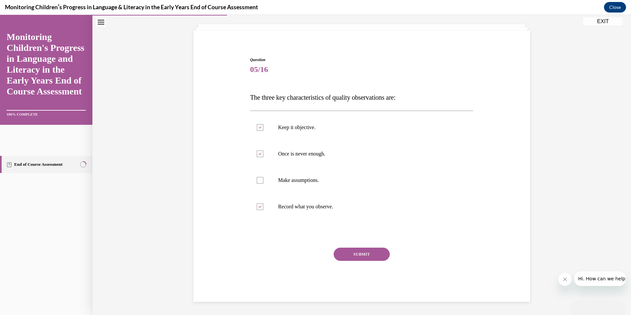
click at [349, 252] on button "SUBMIT" at bounding box center [362, 254] width 56 height 13
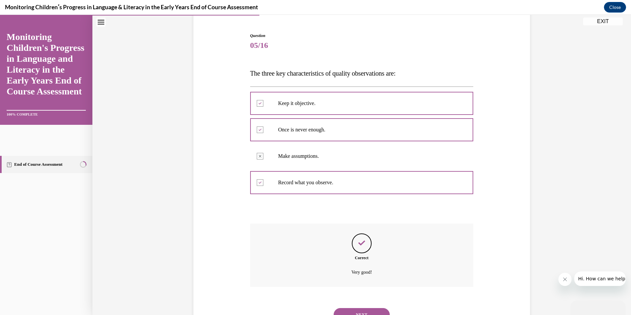
scroll to position [89, 0]
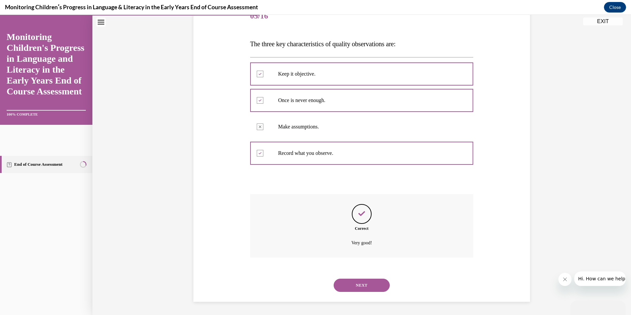
click at [353, 286] on button "NEXT" at bounding box center [362, 285] width 56 height 13
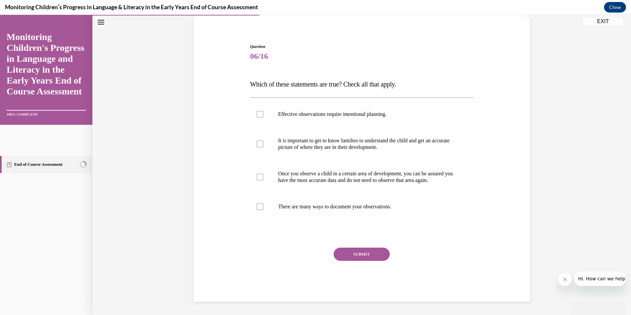
scroll to position [55, 0]
click at [257, 207] on div at bounding box center [260, 206] width 7 height 7
click at [257, 207] on input "There are many ways to document your observations." at bounding box center [260, 206] width 7 height 7
checkbox input "true"
click at [260, 141] on div at bounding box center [260, 144] width 7 height 7
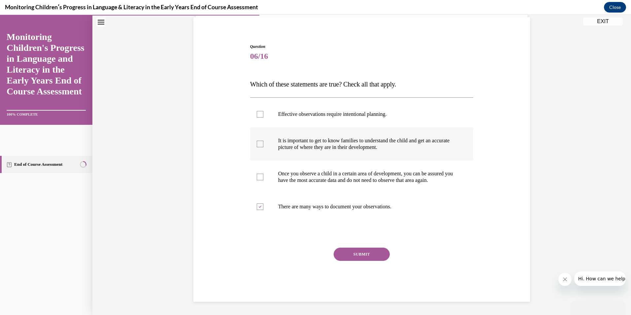
click at [260, 141] on input "It is important to get to know families to understand the child and get an accu…" at bounding box center [260, 144] width 7 height 7
checkbox input "true"
click at [258, 111] on div at bounding box center [260, 114] width 7 height 7
click at [258, 111] on input "Effective observations require intentional planning." at bounding box center [260, 114] width 7 height 7
checkbox input "true"
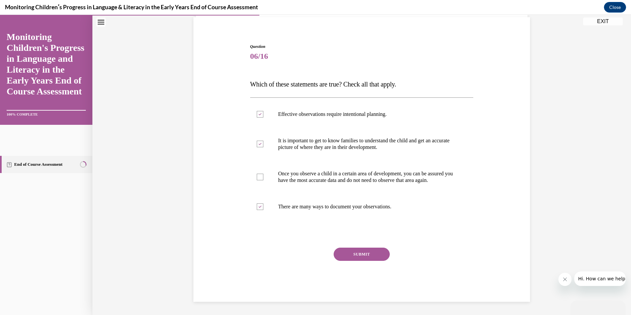
click at [363, 253] on button "SUBMIT" at bounding box center [362, 254] width 56 height 13
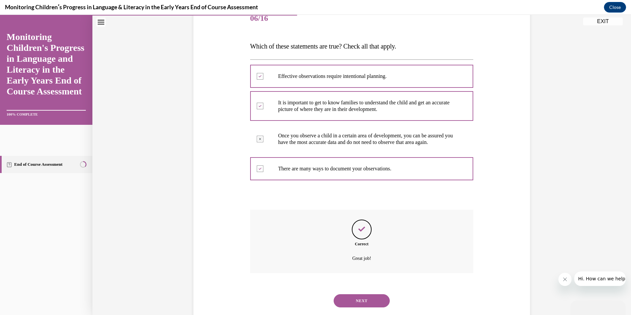
scroll to position [108, 0]
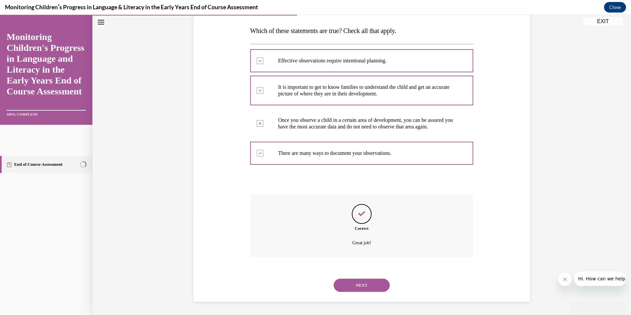
click at [362, 285] on button "NEXT" at bounding box center [362, 285] width 56 height 13
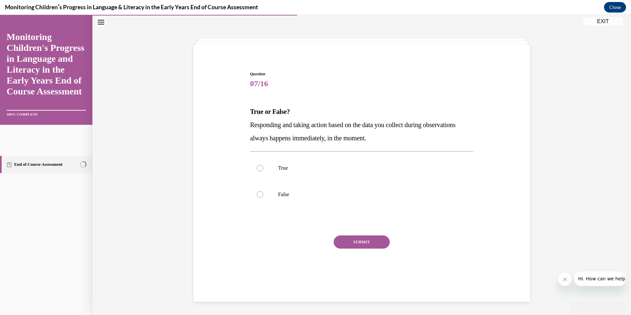
scroll to position [21, 0]
click at [257, 196] on div at bounding box center [260, 194] width 7 height 7
click at [257, 196] on input "False" at bounding box center [260, 194] width 7 height 7
radio input "true"
click at [353, 242] on button "SUBMIT" at bounding box center [362, 241] width 56 height 13
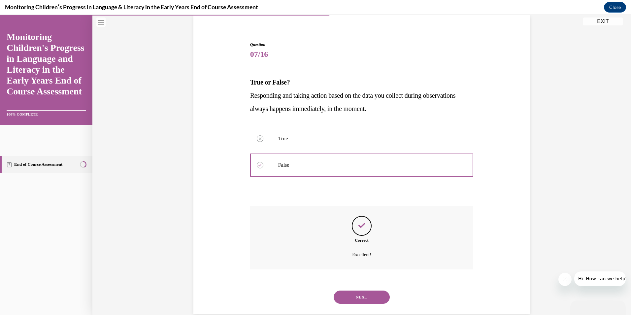
scroll to position [62, 0]
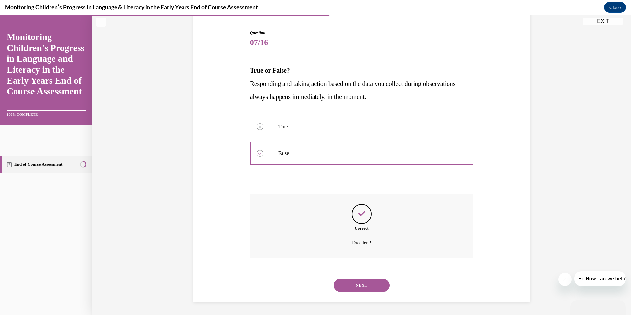
click at [358, 289] on button "NEXT" at bounding box center [362, 285] width 56 height 13
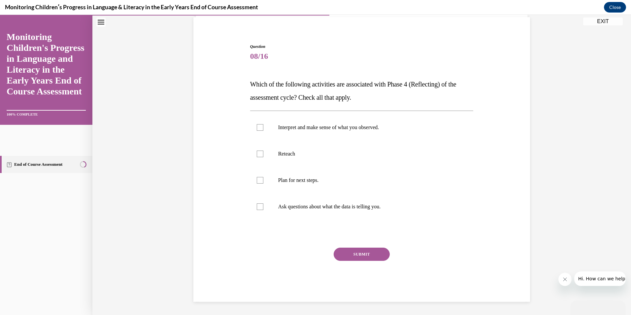
scroll to position [21, 0]
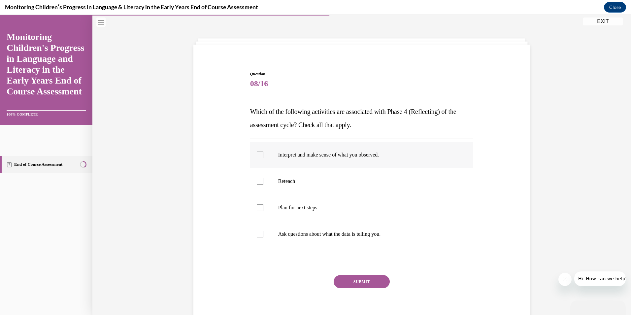
click at [258, 154] on div at bounding box center [260, 155] width 7 height 7
click at [258, 154] on input "Interpret and make sense of what you observed." at bounding box center [260, 155] width 7 height 7
checkbox input "true"
click at [257, 205] on div at bounding box center [260, 207] width 7 height 7
click at [257, 205] on input "Plan for next steps." at bounding box center [260, 207] width 7 height 7
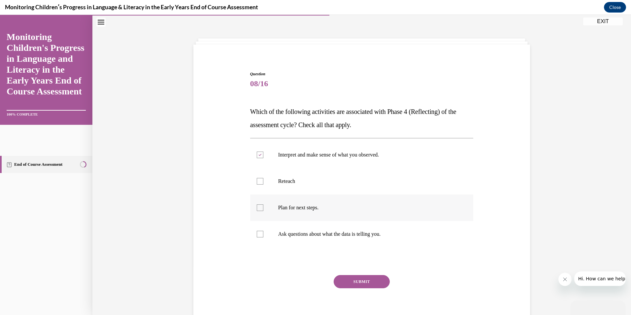
checkbox input "true"
click at [258, 236] on div at bounding box center [260, 234] width 7 height 7
click at [258, 236] on input "Ask questions about what the data is telling you." at bounding box center [260, 234] width 7 height 7
checkbox input "true"
click at [352, 282] on button "SUBMIT" at bounding box center [362, 281] width 56 height 13
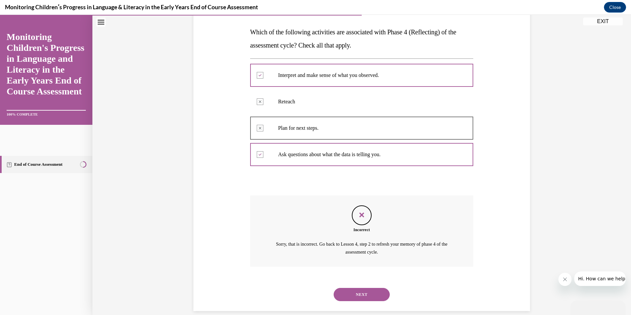
scroll to position [110, 0]
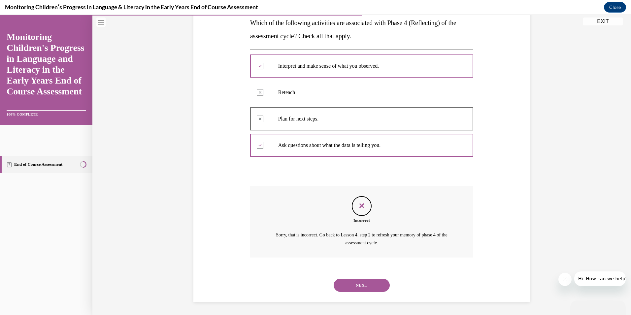
click at [358, 283] on button "NEXT" at bounding box center [362, 285] width 56 height 13
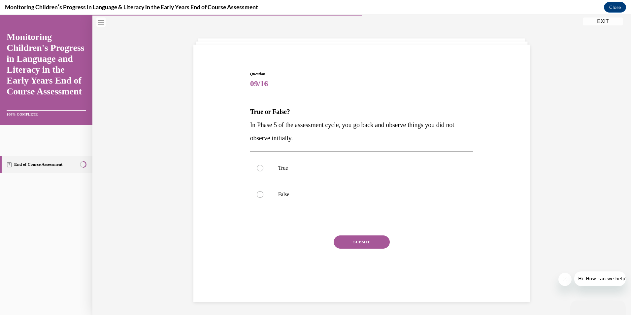
scroll to position [21, 0]
click at [257, 196] on div at bounding box center [260, 194] width 7 height 7
click at [257, 196] on input "False" at bounding box center [260, 194] width 7 height 7
radio input "true"
click at [358, 241] on button "SUBMIT" at bounding box center [362, 241] width 56 height 13
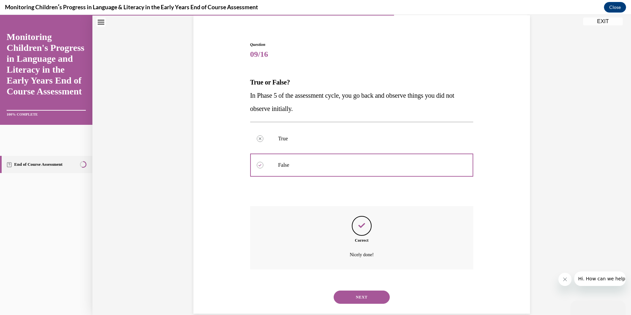
scroll to position [62, 0]
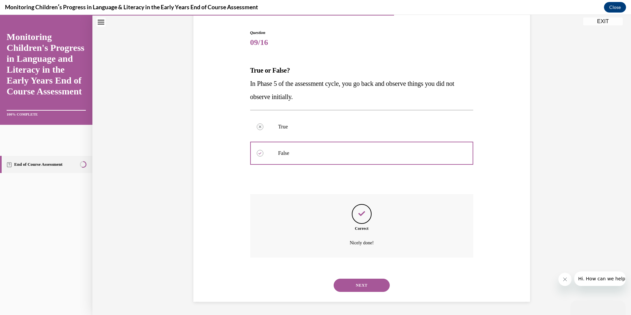
click at [352, 283] on button "NEXT" at bounding box center [362, 285] width 56 height 13
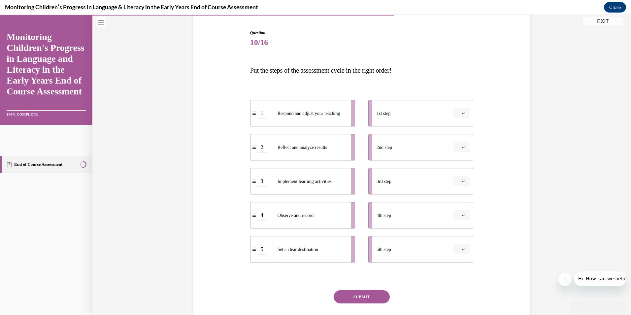
scroll to position [35, 0]
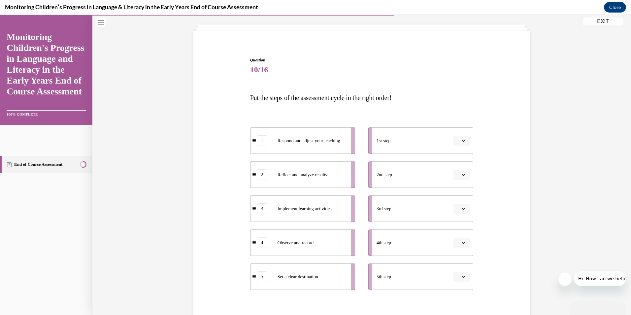
click at [460, 178] on button "button" at bounding box center [462, 175] width 16 height 10
click at [455, 243] on div "4" at bounding box center [458, 242] width 17 height 13
click at [462, 241] on icon "button" at bounding box center [463, 242] width 3 height 3
click at [461, 232] on div "5" at bounding box center [458, 227] width 17 height 13
click at [463, 174] on icon "button" at bounding box center [463, 174] width 3 height 3
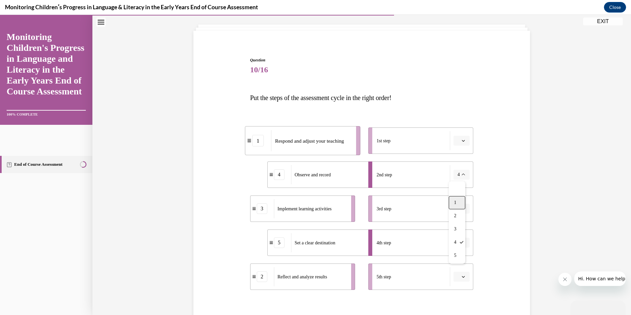
click at [459, 201] on div "1" at bounding box center [457, 202] width 17 height 13
click at [462, 243] on icon "button" at bounding box center [463, 243] width 3 height 2
click at [456, 176] on span "1" at bounding box center [455, 174] width 2 height 5
click at [463, 143] on button "button" at bounding box center [462, 141] width 16 height 10
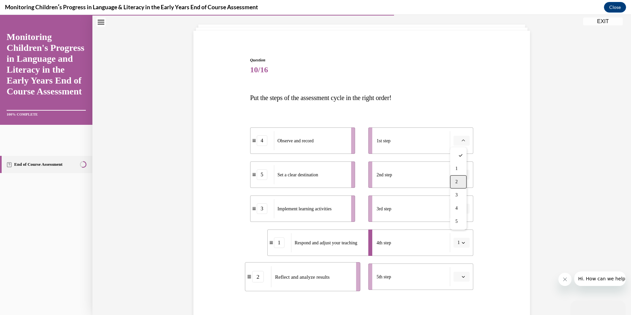
click at [461, 182] on div "2" at bounding box center [458, 181] width 17 height 13
click at [462, 209] on icon "button" at bounding box center [463, 208] width 3 height 3
click at [458, 263] on span "3" at bounding box center [457, 263] width 2 height 5
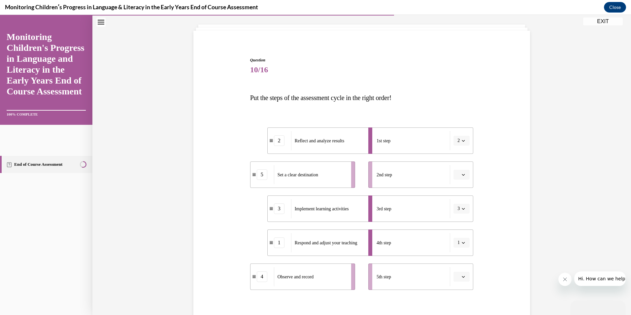
click at [464, 140] on button "2" at bounding box center [462, 141] width 16 height 10
click at [454, 170] on span "1" at bounding box center [455, 168] width 2 height 5
click at [462, 175] on icon "button" at bounding box center [463, 174] width 3 height 3
click at [466, 200] on div "1" at bounding box center [458, 202] width 17 height 13
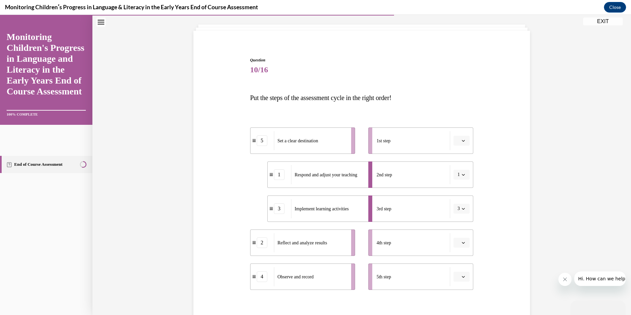
click at [458, 277] on button "button" at bounding box center [462, 277] width 16 height 10
click at [459, 223] on div "2" at bounding box center [458, 222] width 17 height 13
click at [463, 243] on span "button" at bounding box center [463, 242] width 5 height 5
click at [507, 191] on div "Question 10/16 Put the steps of the assessment cycle in the right order! 5 Set …" at bounding box center [362, 204] width 340 height 335
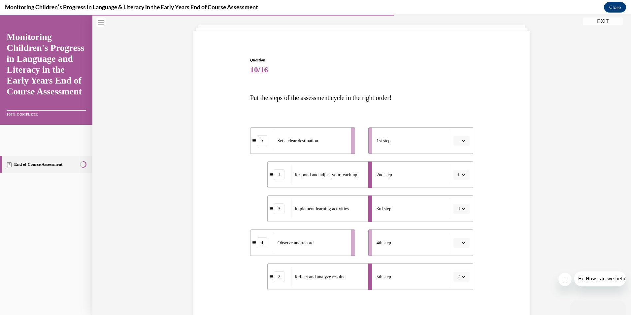
drag, startPoint x: 507, startPoint y: 191, endPoint x: 485, endPoint y: 203, distance: 24.9
click at [485, 203] on div "Question 10/16 Put the steps of the assessment cycle in the right order! 5 Set …" at bounding box center [362, 204] width 340 height 335
click at [463, 244] on span "button" at bounding box center [463, 242] width 5 height 5
click at [458, 191] on span "2" at bounding box center [457, 188] width 2 height 5
click at [462, 275] on icon "button" at bounding box center [463, 276] width 3 height 3
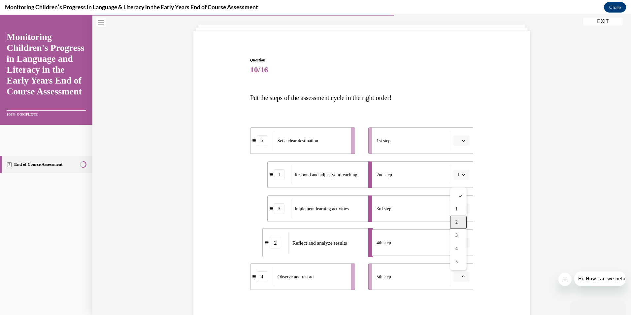
click at [459, 221] on div "2" at bounding box center [458, 222] width 17 height 13
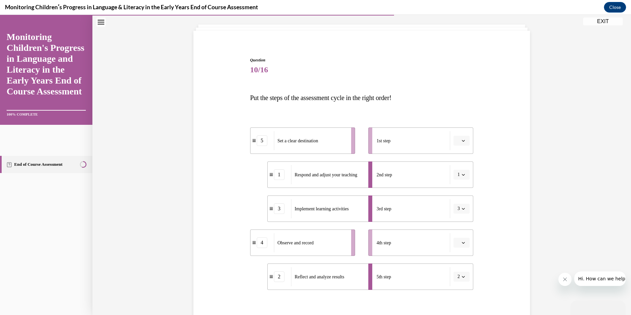
click at [461, 242] on span "button" at bounding box center [463, 242] width 5 height 5
click at [456, 187] on span "2" at bounding box center [457, 188] width 2 height 5
click at [259, 281] on div "4" at bounding box center [262, 276] width 11 height 11
click at [250, 282] on li "4 Observe and record" at bounding box center [302, 277] width 105 height 26
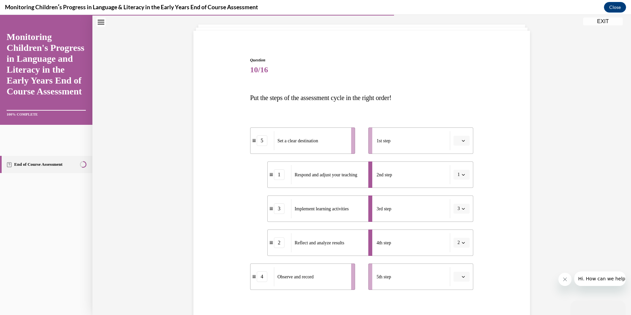
click at [462, 175] on icon "button" at bounding box center [463, 174] width 3 height 3
click at [453, 241] on div "4" at bounding box center [457, 242] width 17 height 13
click at [462, 243] on icon "button" at bounding box center [463, 242] width 3 height 3
click at [457, 229] on div "5" at bounding box center [457, 227] width 17 height 13
click at [462, 275] on icon "button" at bounding box center [463, 276] width 3 height 3
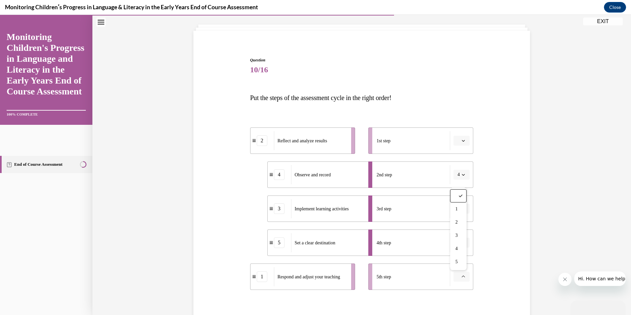
click at [493, 242] on div "Question 10/16 Put the steps of the assessment cycle in the right order! 2 Refl…" at bounding box center [362, 204] width 340 height 335
click at [462, 142] on icon "button" at bounding box center [463, 140] width 3 height 3
click at [458, 222] on span "5" at bounding box center [457, 221] width 2 height 5
click at [458, 222] on ul "1st step 2nd step 4 3rd step 3 4th step 5 5th step" at bounding box center [418, 208] width 112 height 162
click at [462, 244] on icon "button" at bounding box center [463, 242] width 3 height 3
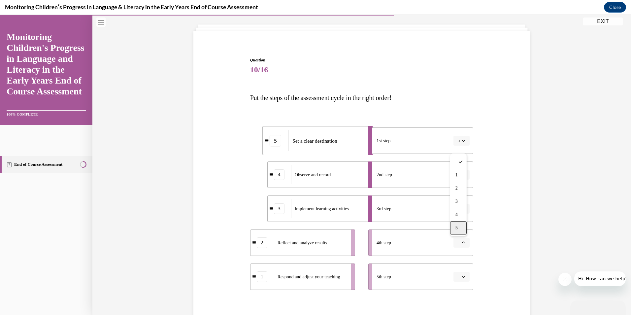
click at [461, 230] on div "5" at bounding box center [458, 227] width 17 height 13
click at [462, 140] on icon "button" at bounding box center [463, 140] width 3 height 3
click at [459, 221] on div "5" at bounding box center [458, 221] width 17 height 13
click at [462, 242] on icon "button" at bounding box center [463, 242] width 3 height 3
click at [459, 225] on div "5" at bounding box center [458, 227] width 17 height 13
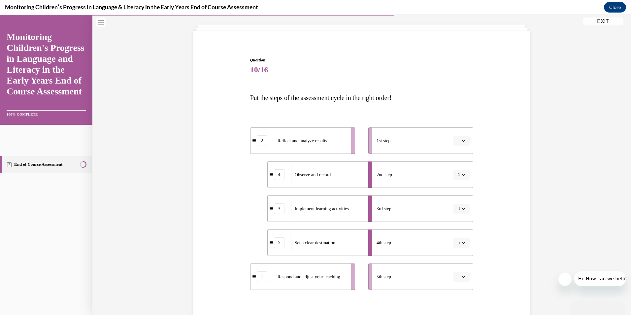
click at [461, 142] on span "button" at bounding box center [463, 140] width 5 height 5
click at [459, 224] on div "5" at bounding box center [458, 221] width 17 height 13
click at [459, 224] on ul "1st step 5 2nd step 4 3rd step 3 4th step 5th step" at bounding box center [418, 208] width 112 height 162
click at [462, 244] on icon "button" at bounding box center [463, 242] width 3 height 3
click at [457, 177] on span "1" at bounding box center [457, 174] width 2 height 5
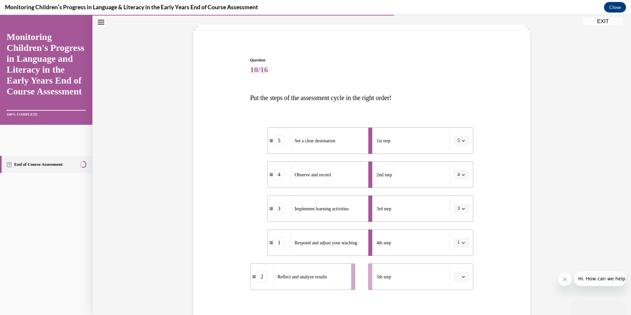
click at [462, 276] on icon "button" at bounding box center [463, 276] width 3 height 3
click at [459, 225] on div "2" at bounding box center [458, 222] width 17 height 13
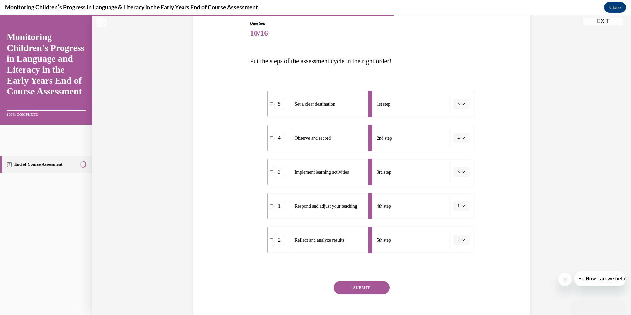
scroll to position [105, 0]
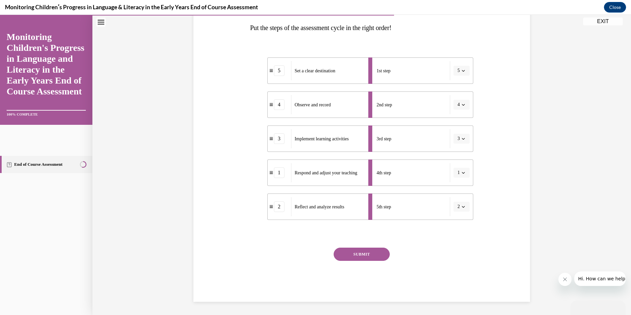
click at [354, 254] on button "SUBMIT" at bounding box center [362, 254] width 56 height 13
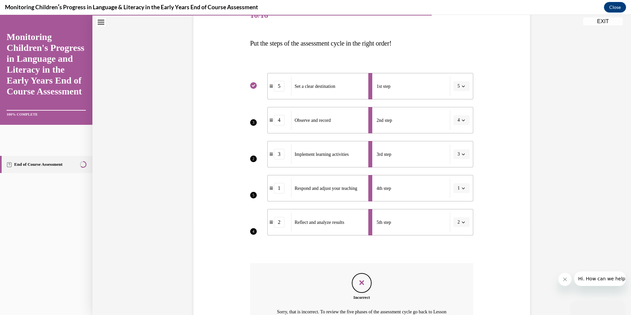
scroll to position [100, 0]
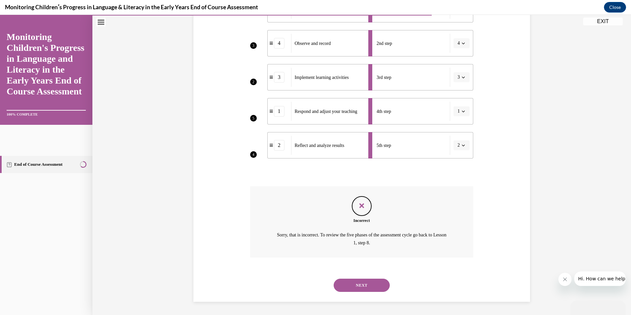
click at [359, 282] on button "NEXT" at bounding box center [362, 285] width 56 height 13
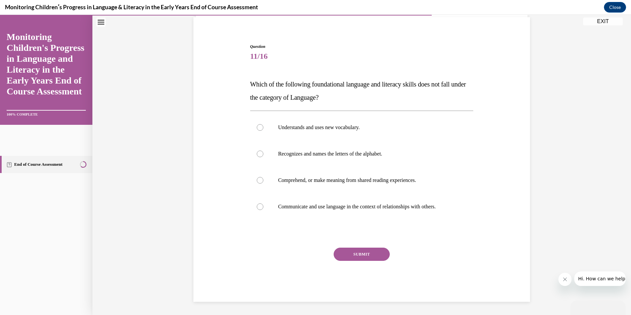
scroll to position [48, 0]
click at [257, 208] on div at bounding box center [260, 206] width 7 height 7
click at [257, 208] on input "Communicate and use language in the context of relationships with others." at bounding box center [260, 206] width 7 height 7
radio input "true"
click at [347, 255] on button "SUBMIT" at bounding box center [362, 254] width 56 height 13
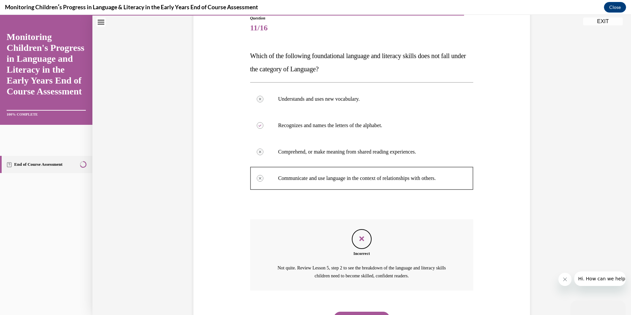
scroll to position [110, 0]
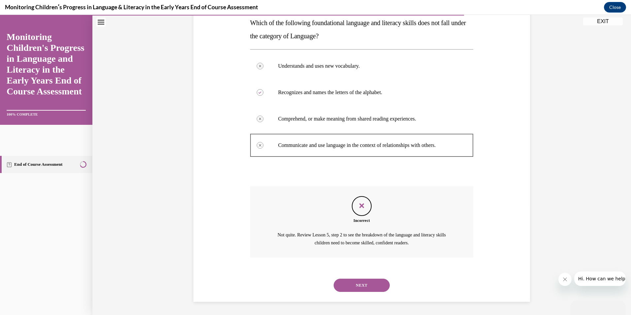
click at [359, 283] on button "NEXT" at bounding box center [362, 285] width 56 height 13
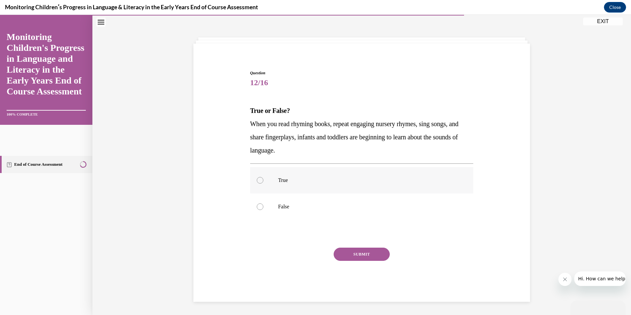
click at [258, 179] on div at bounding box center [260, 180] width 7 height 7
click at [258, 179] on input "True" at bounding box center [260, 180] width 7 height 7
radio input "true"
click at [363, 257] on button "SUBMIT" at bounding box center [362, 254] width 56 height 13
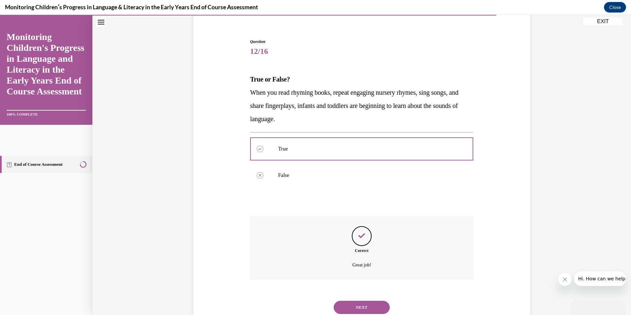
scroll to position [75, 0]
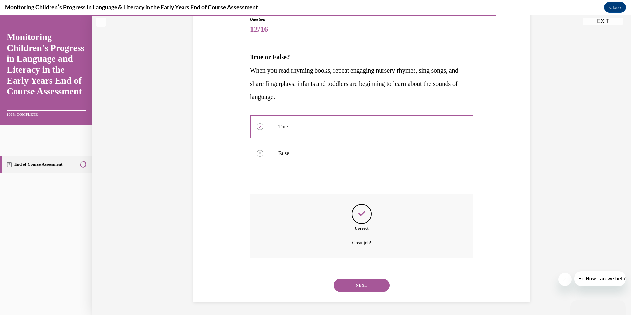
click at [371, 286] on button "NEXT" at bounding box center [362, 285] width 56 height 13
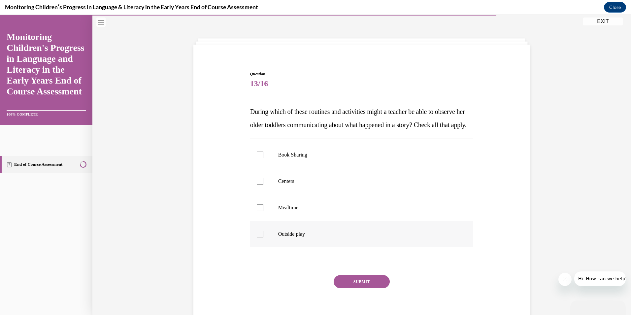
scroll to position [22, 0]
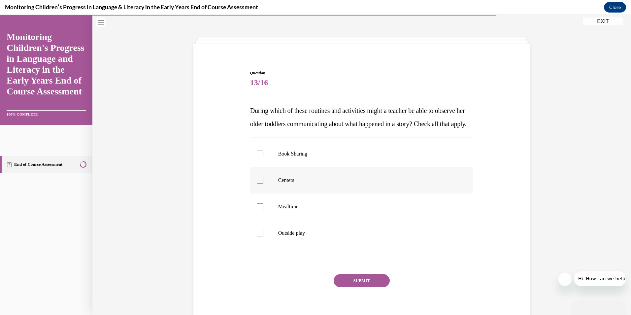
click at [257, 184] on div at bounding box center [260, 180] width 7 height 7
click at [257, 184] on input "Centers" at bounding box center [260, 180] width 7 height 7
checkbox input "true"
click at [356, 287] on button "SUBMIT" at bounding box center [362, 280] width 56 height 13
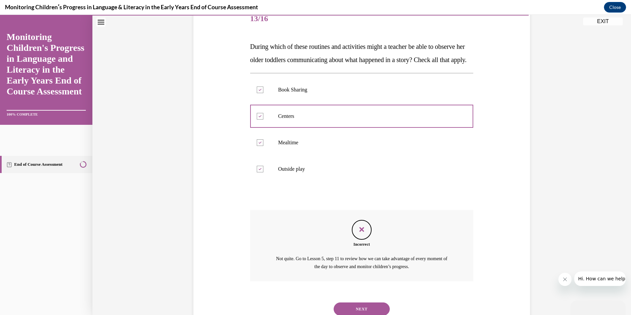
scroll to position [123, 0]
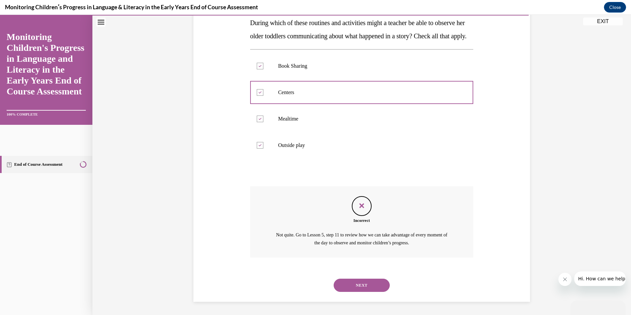
click at [348, 284] on button "NEXT" at bounding box center [362, 285] width 56 height 13
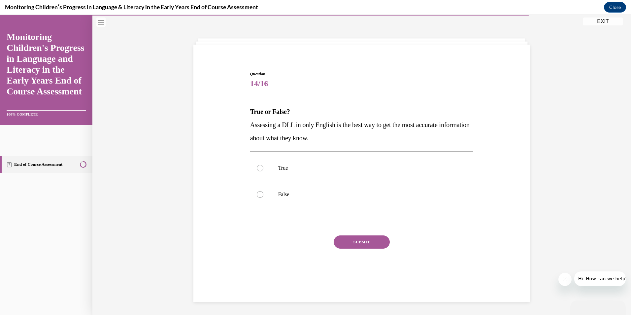
scroll to position [21, 0]
click at [257, 196] on div at bounding box center [260, 194] width 7 height 7
click at [257, 196] on input "False" at bounding box center [260, 194] width 7 height 7
radio input "true"
click at [344, 241] on button "SUBMIT" at bounding box center [362, 241] width 56 height 13
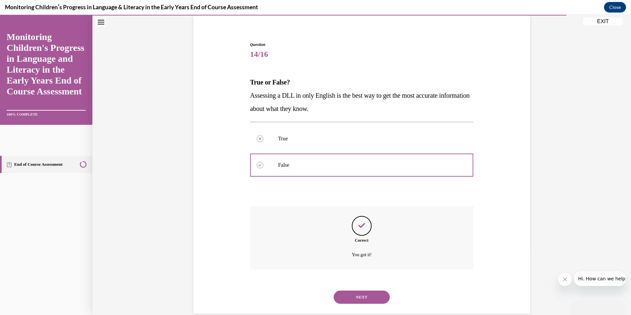
scroll to position [62, 0]
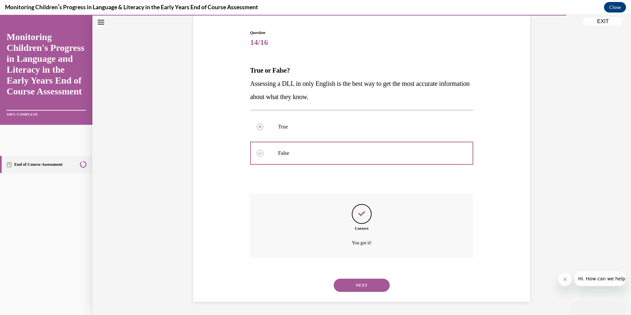
click at [363, 283] on button "NEXT" at bounding box center [362, 285] width 56 height 13
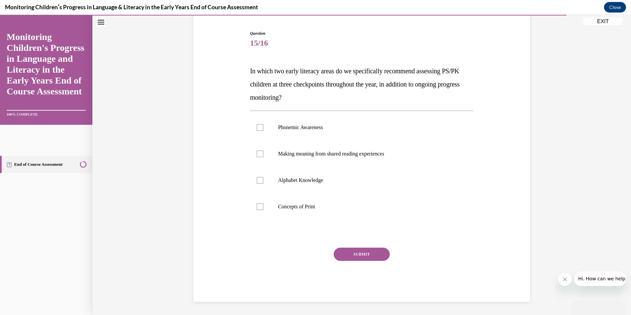
scroll to position [34, 0]
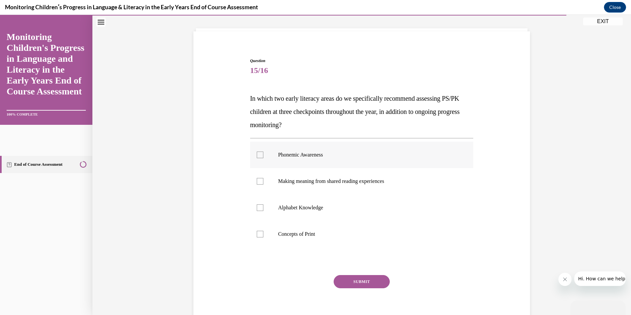
click at [259, 154] on div at bounding box center [260, 155] width 7 height 7
click at [259, 154] on input "Phonemic Awareness" at bounding box center [260, 155] width 7 height 7
click at [259, 154] on div at bounding box center [260, 155] width 7 height 7
click at [259, 154] on input "Phonemic Awareness" at bounding box center [260, 155] width 7 height 7
click at [259, 154] on div at bounding box center [260, 155] width 7 height 7
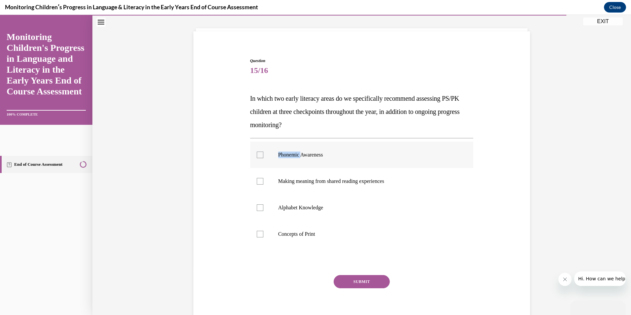
click at [259, 154] on input "Phonemic Awareness" at bounding box center [260, 155] width 7 height 7
checkbox input "true"
drag, startPoint x: 259, startPoint y: 154, endPoint x: 242, endPoint y: 166, distance: 20.7
click at [242, 166] on div "Question 15/16 In which two early literacy areas do we specifically recommend a…" at bounding box center [362, 183] width 340 height 291
click at [229, 187] on div "Question 15/16 In which two early literacy areas do we specifically recommend a…" at bounding box center [362, 183] width 340 height 291
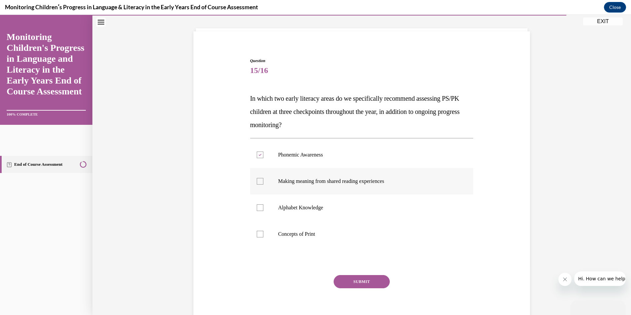
click at [257, 181] on div at bounding box center [260, 181] width 7 height 7
click at [257, 181] on input "Making meaning from shared reading experiences" at bounding box center [260, 181] width 7 height 7
checkbox input "true"
click at [363, 281] on button "SUBMIT" at bounding box center [362, 281] width 56 height 13
click at [363, 281] on div "SUBMIT NEXT" at bounding box center [362, 302] width 224 height 54
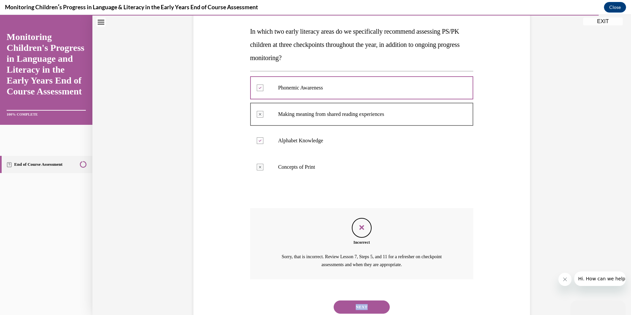
scroll to position [90, 0]
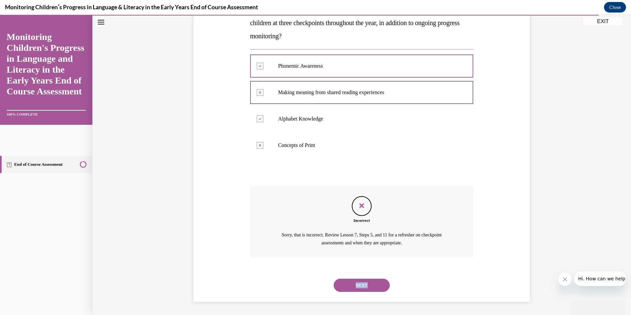
click at [368, 285] on button "NEXT" at bounding box center [362, 285] width 56 height 13
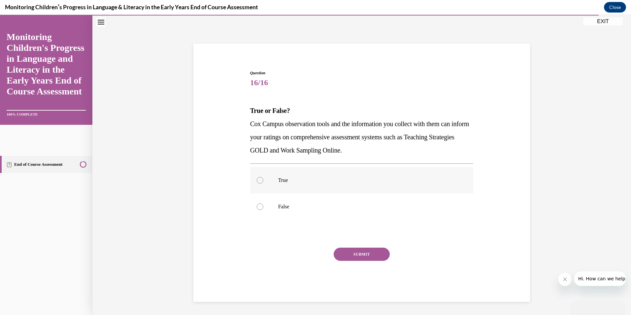
click at [257, 181] on div at bounding box center [260, 180] width 7 height 7
click at [257, 181] on input "True" at bounding box center [260, 180] width 7 height 7
radio input "true"
click at [360, 254] on button "SUBMIT" at bounding box center [362, 254] width 56 height 13
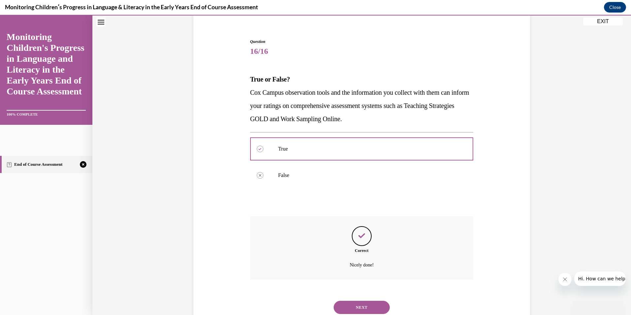
scroll to position [75, 0]
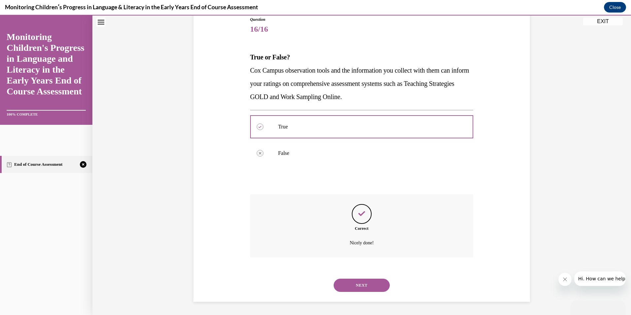
click at [355, 285] on button "NEXT" at bounding box center [362, 285] width 56 height 13
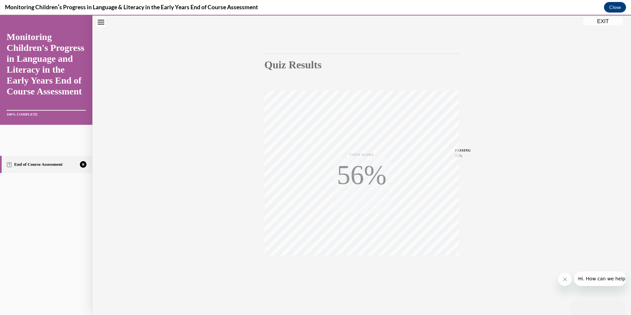
scroll to position [38, 0]
click at [361, 275] on icon "button" at bounding box center [361, 274] width 23 height 7
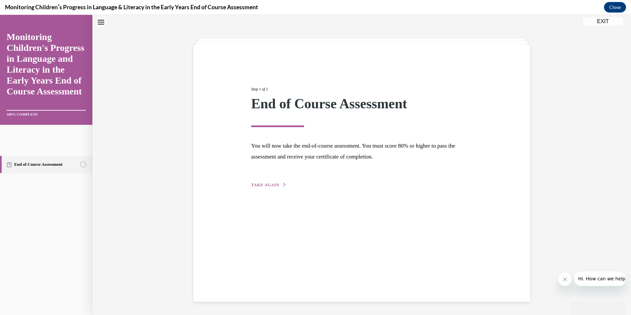
click at [256, 185] on span "TAKE AGAIN" at bounding box center [265, 185] width 28 height 5
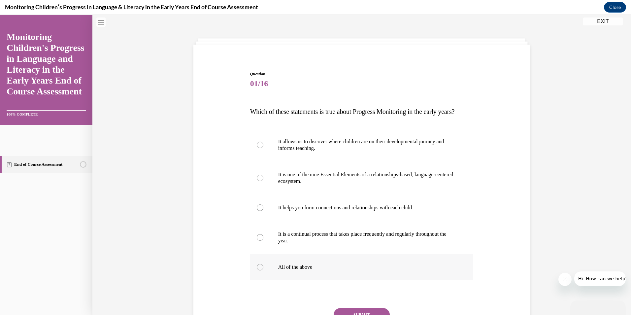
click at [257, 270] on div at bounding box center [260, 267] width 7 height 7
click at [257, 270] on input "All of the above" at bounding box center [260, 267] width 7 height 7
radio input "true"
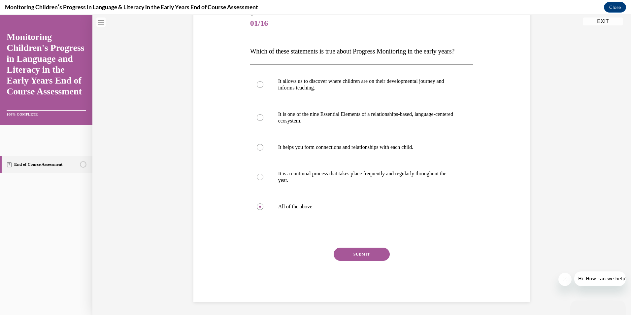
scroll to position [94, 0]
click at [349, 255] on button "SUBMIT" at bounding box center [362, 254] width 56 height 13
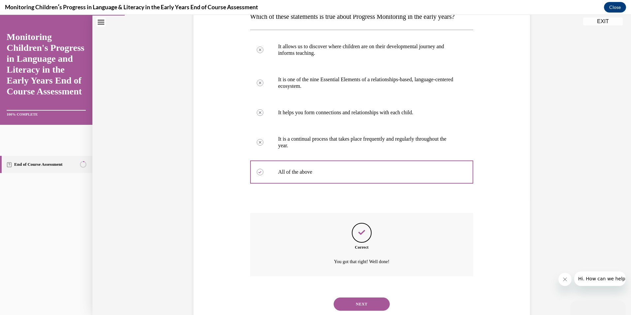
scroll to position [148, 0]
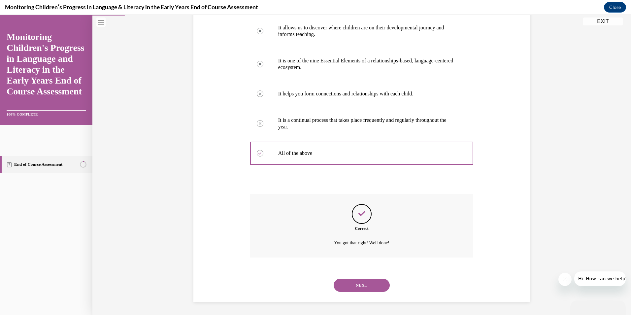
click at [354, 284] on button "NEXT" at bounding box center [362, 285] width 56 height 13
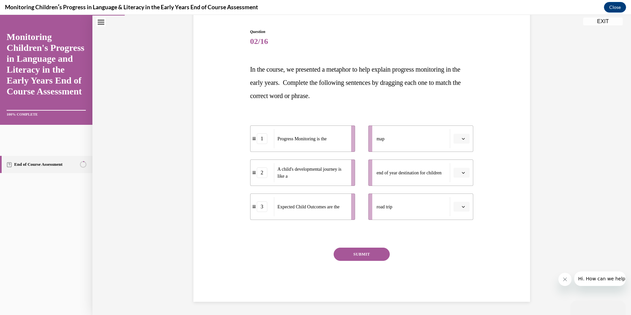
scroll to position [63, 0]
drag, startPoint x: 460, startPoint y: 207, endPoint x: 403, endPoint y: 210, distance: 57.6
click at [403, 210] on li "road trip" at bounding box center [421, 207] width 105 height 26
click at [295, 172] on span "A child's developmental journey is like a" at bounding box center [312, 173] width 69 height 14
click at [462, 207] on icon "button" at bounding box center [463, 206] width 3 height 3
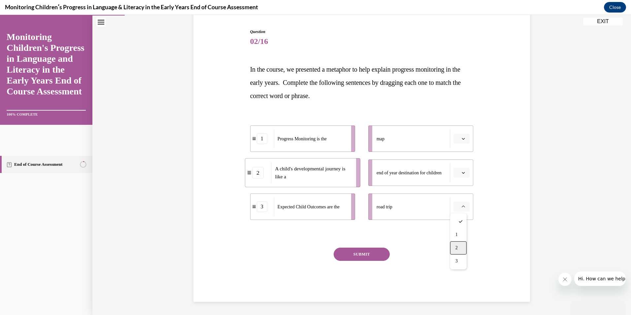
click at [462, 250] on div "2" at bounding box center [458, 247] width 17 height 13
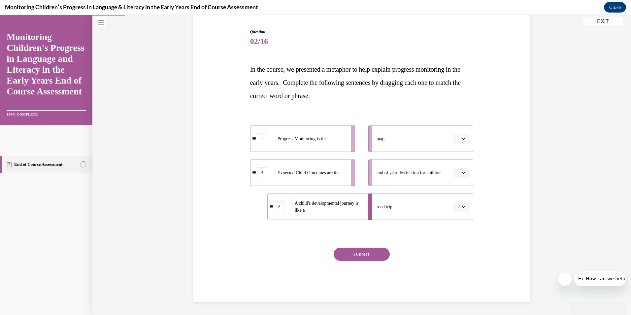
click at [462, 174] on icon "button" at bounding box center [463, 172] width 3 height 3
click at [459, 230] on div "3" at bounding box center [458, 227] width 17 height 13
click at [462, 137] on icon "button" at bounding box center [463, 138] width 3 height 3
click at [457, 168] on span "1" at bounding box center [457, 166] width 2 height 5
click at [363, 253] on button "SUBMIT" at bounding box center [362, 254] width 56 height 13
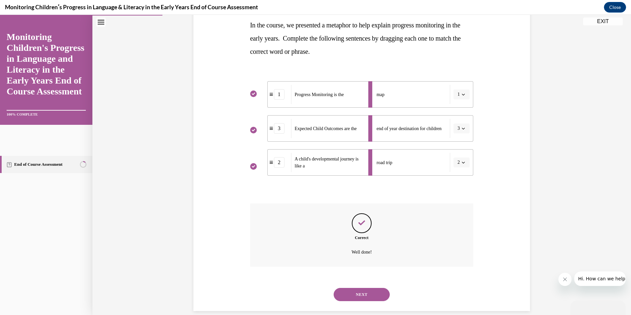
scroll to position [117, 0]
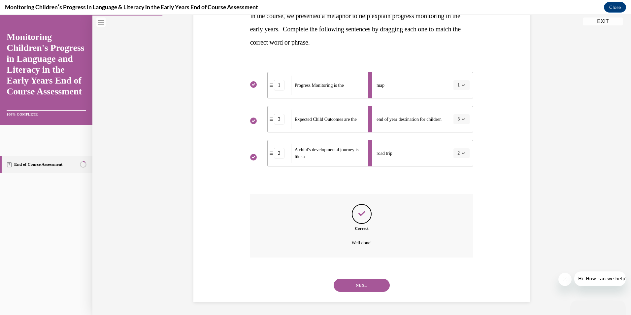
click at [373, 285] on button "NEXT" at bounding box center [362, 285] width 56 height 13
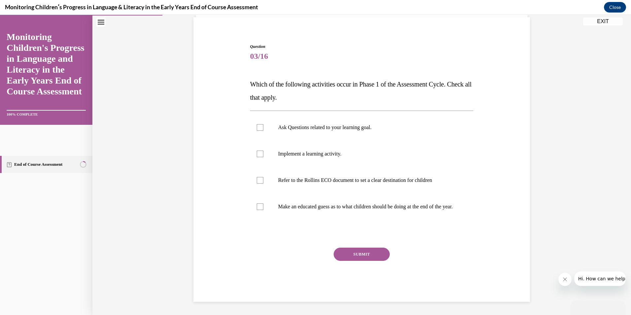
scroll to position [55, 0]
click at [257, 124] on div at bounding box center [260, 127] width 7 height 7
click at [257, 124] on input "Ask Questions related to your learning goal." at bounding box center [260, 127] width 7 height 7
checkbox input "true"
click at [257, 177] on div at bounding box center [260, 180] width 7 height 7
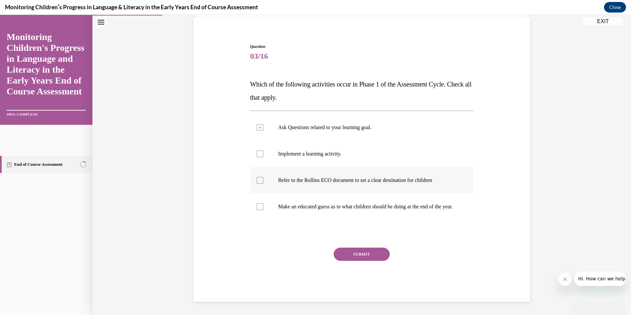
click at [257, 177] on input "Refer to the Rollins ECO document to set a clear destination for children" at bounding box center [260, 180] width 7 height 7
checkbox input "true"
click at [343, 256] on button "SUBMIT" at bounding box center [362, 254] width 56 height 13
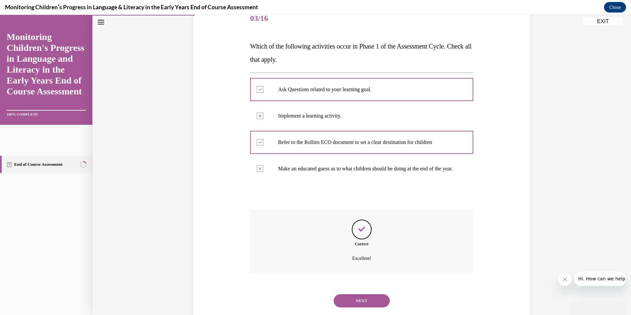
scroll to position [108, 0]
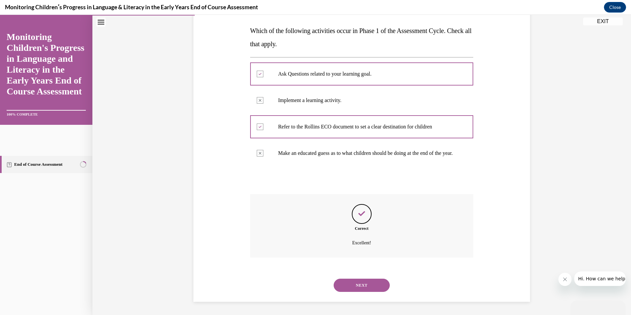
click at [350, 285] on button "NEXT" at bounding box center [362, 285] width 56 height 13
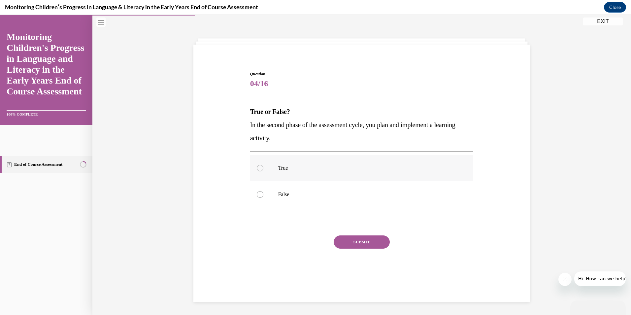
click at [258, 169] on div at bounding box center [260, 168] width 7 height 7
click at [258, 169] on input "True" at bounding box center [260, 168] width 7 height 7
radio input "true"
click at [258, 169] on div at bounding box center [260, 168] width 7 height 7
click at [258, 169] on input "True" at bounding box center [260, 168] width 7 height 7
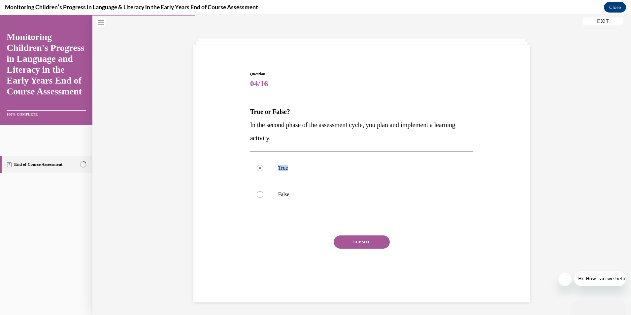
click at [357, 241] on button "SUBMIT" at bounding box center [362, 241] width 56 height 13
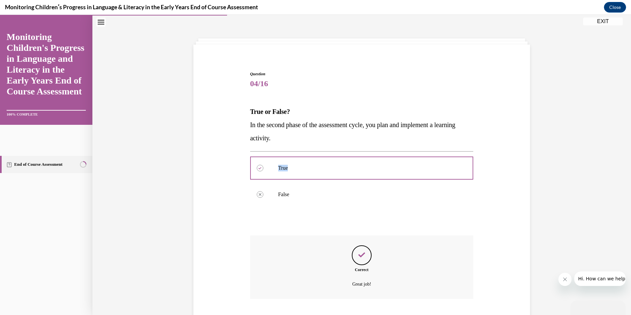
click at [357, 309] on button "SUBMIT" at bounding box center [362, 315] width 56 height 13
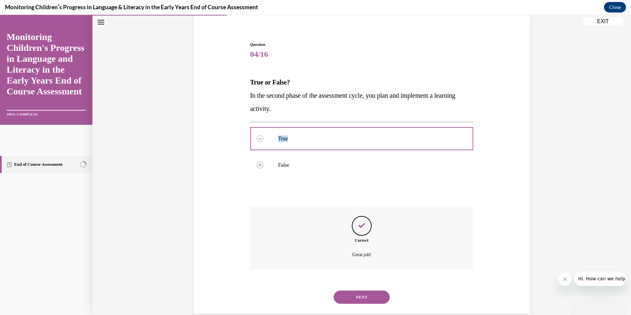
scroll to position [62, 0]
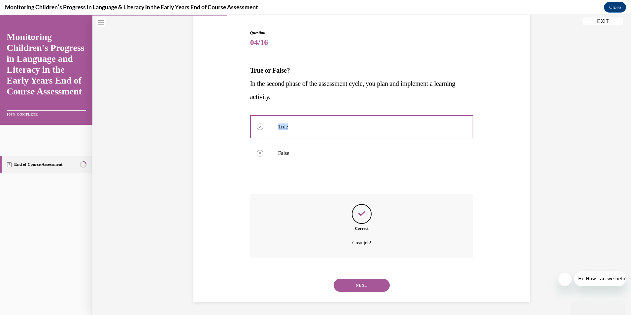
click at [358, 286] on button "NEXT" at bounding box center [362, 285] width 56 height 13
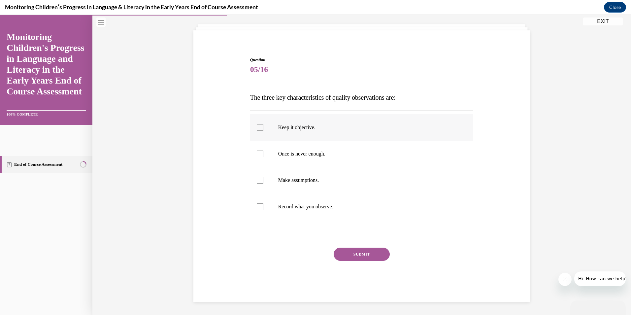
click at [258, 128] on div at bounding box center [260, 127] width 7 height 7
click at [258, 128] on input "Keep it objective." at bounding box center [260, 127] width 7 height 7
checkbox input "true"
click at [257, 155] on div at bounding box center [260, 154] width 7 height 7
click at [257, 155] on input "Once is never enough." at bounding box center [260, 154] width 7 height 7
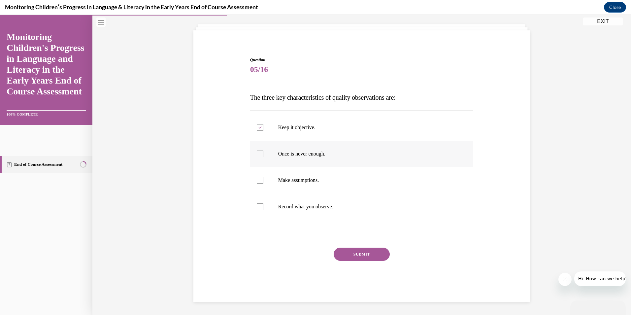
checkbox input "true"
click at [359, 252] on button "SUBMIT" at bounding box center [362, 254] width 56 height 13
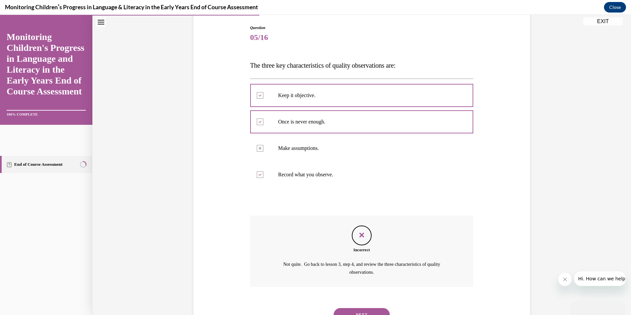
scroll to position [96, 0]
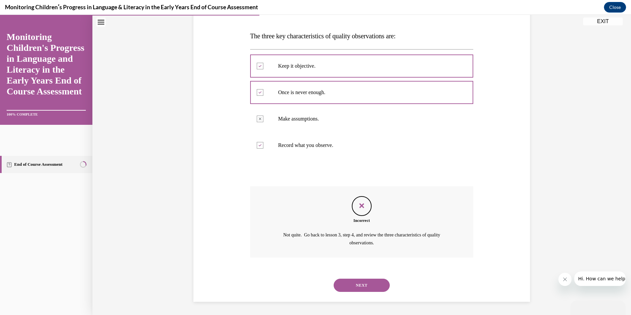
click at [360, 285] on button "NEXT" at bounding box center [362, 285] width 56 height 13
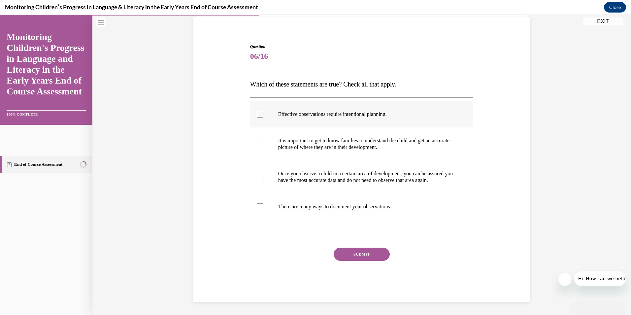
click at [260, 111] on div at bounding box center [260, 114] width 7 height 7
click at [260, 111] on input "Effective observations require intentional planning." at bounding box center [260, 114] width 7 height 7
checkbox input "true"
click at [258, 141] on div at bounding box center [260, 144] width 7 height 7
click at [258, 141] on input "It is important to get to know families to understand the child and get an accu…" at bounding box center [260, 144] width 7 height 7
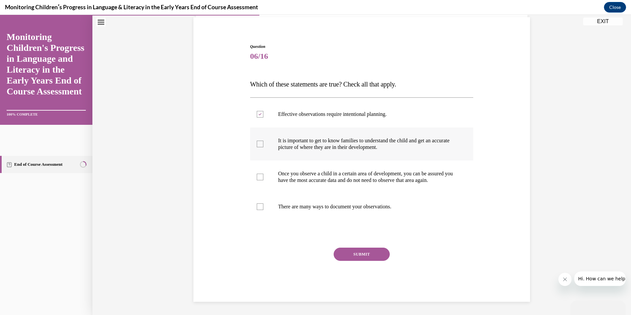
checkbox input "true"
click at [258, 208] on div at bounding box center [260, 206] width 7 height 7
click at [258, 208] on input "There are many ways to document your observations." at bounding box center [260, 206] width 7 height 7
checkbox input "true"
click at [355, 252] on button "SUBMIT" at bounding box center [362, 254] width 56 height 13
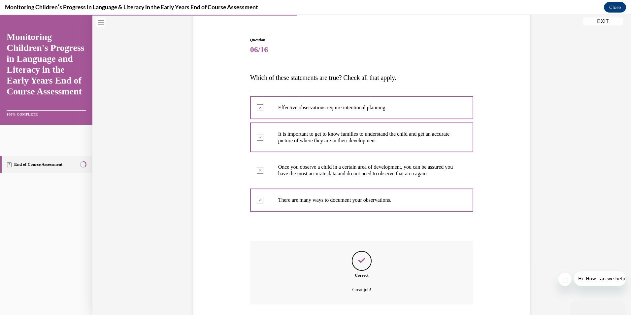
scroll to position [108, 0]
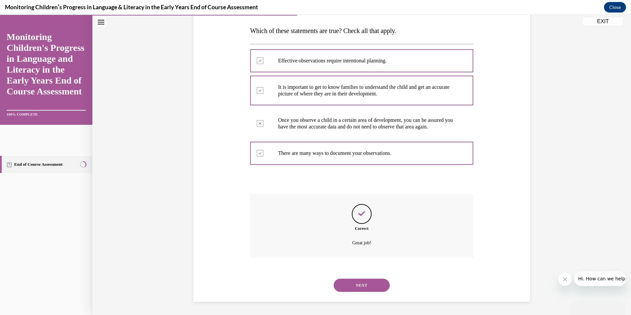
click at [358, 284] on button "NEXT" at bounding box center [362, 285] width 56 height 13
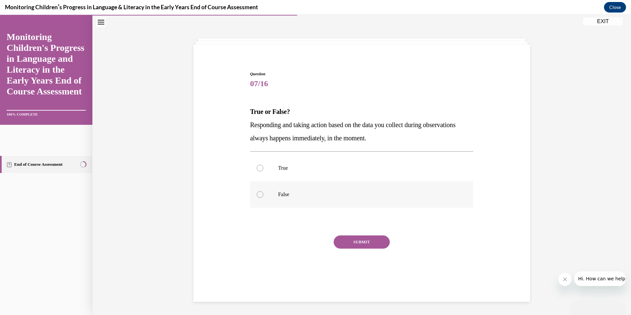
click at [257, 195] on div at bounding box center [260, 194] width 7 height 7
click at [257, 195] on input "False" at bounding box center [260, 194] width 7 height 7
radio input "true"
click at [347, 242] on button "SUBMIT" at bounding box center [362, 241] width 56 height 13
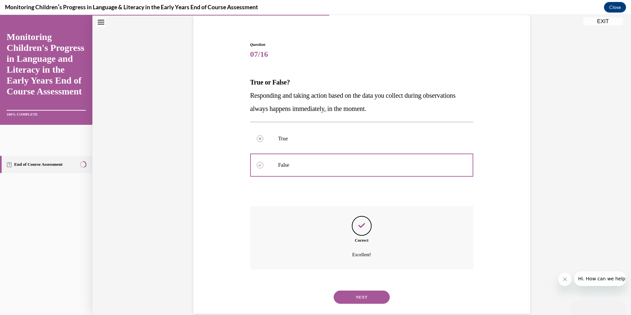
scroll to position [62, 0]
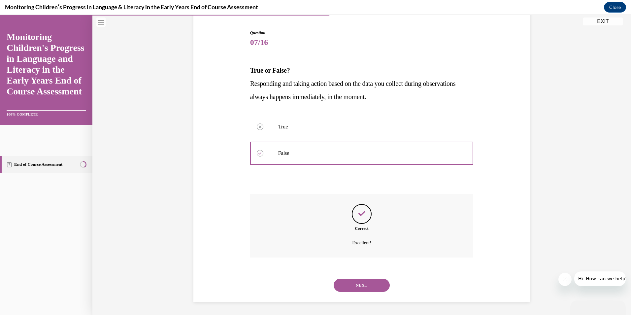
click at [364, 286] on button "NEXT" at bounding box center [362, 285] width 56 height 13
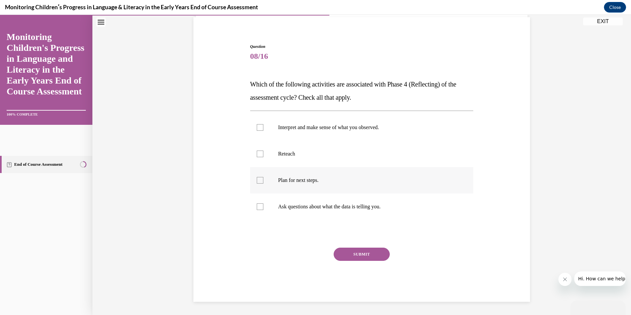
scroll to position [21, 0]
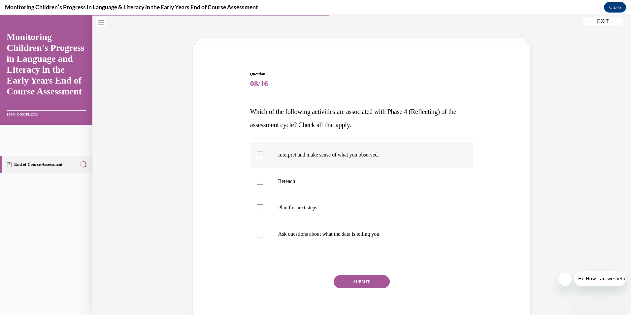
click at [258, 155] on div at bounding box center [260, 155] width 7 height 7
click at [258, 155] on input "Interpret and make sense of what you observed." at bounding box center [260, 155] width 7 height 7
checkbox input "true"
click at [257, 235] on div at bounding box center [260, 234] width 7 height 7
click at [257, 235] on input "Ask questions about what the data is telling you." at bounding box center [260, 234] width 7 height 7
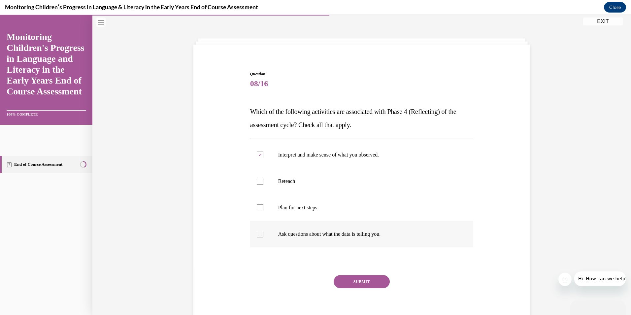
checkbox input "true"
click at [357, 282] on button "SUBMIT" at bounding box center [362, 281] width 56 height 13
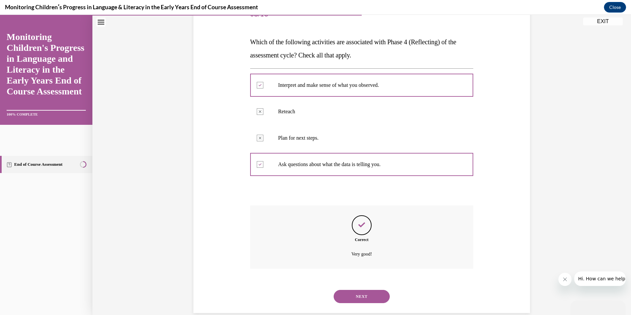
scroll to position [102, 0]
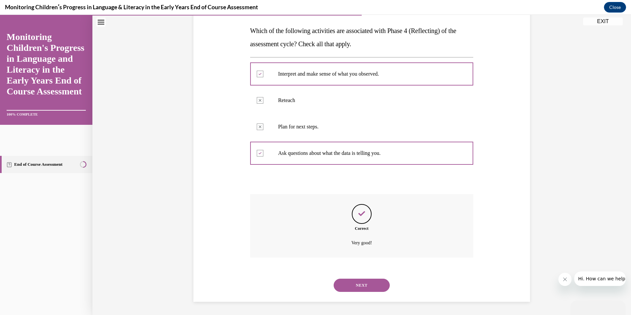
click at [355, 285] on button "NEXT" at bounding box center [362, 285] width 56 height 13
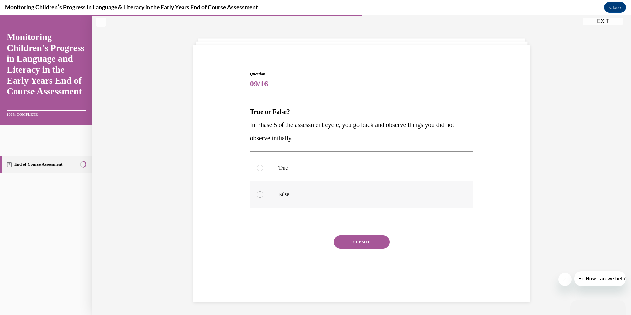
click at [257, 196] on div at bounding box center [260, 194] width 7 height 7
click at [257, 196] on input "False" at bounding box center [260, 194] width 7 height 7
radio input "true"
click at [348, 242] on button "SUBMIT" at bounding box center [362, 241] width 56 height 13
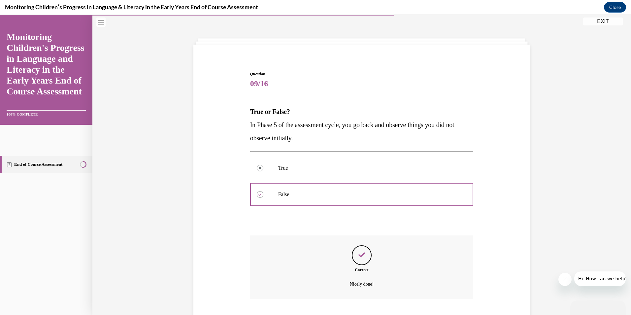
scroll to position [62, 0]
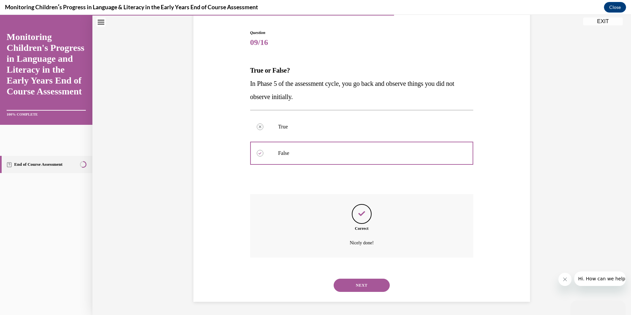
click at [370, 287] on button "NEXT" at bounding box center [362, 285] width 56 height 13
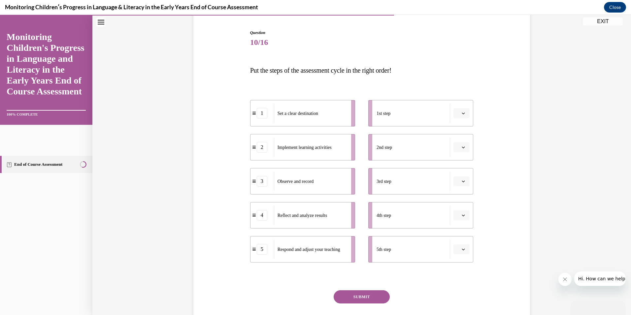
scroll to position [35, 0]
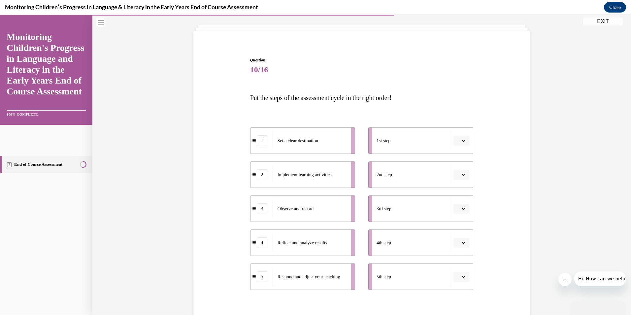
click at [462, 140] on icon "button" at bounding box center [463, 140] width 3 height 3
click at [457, 221] on span "5" at bounding box center [457, 221] width 2 height 5
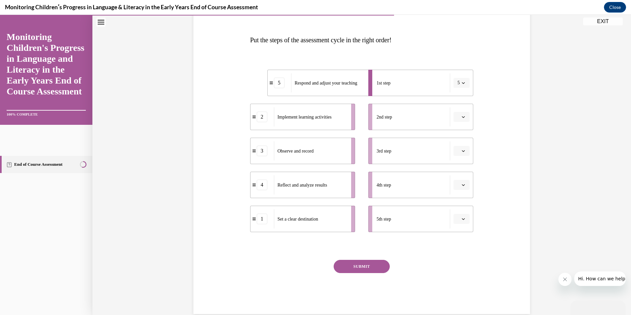
scroll to position [101, 0]
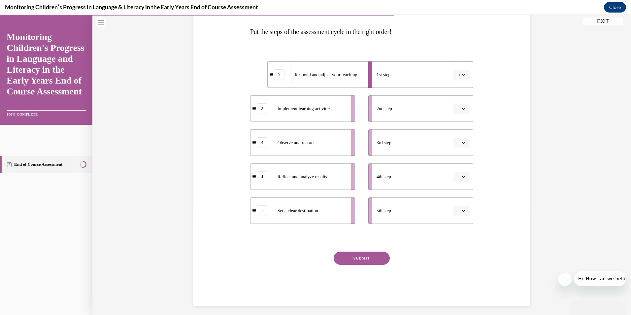
click at [462, 143] on icon "button" at bounding box center [463, 142] width 3 height 3
click at [455, 187] on div "2" at bounding box center [458, 183] width 17 height 13
click at [462, 108] on icon "button" at bounding box center [463, 108] width 3 height 3
click at [464, 162] on div "3" at bounding box center [458, 163] width 17 height 13
click at [461, 179] on button "button" at bounding box center [462, 177] width 16 height 10
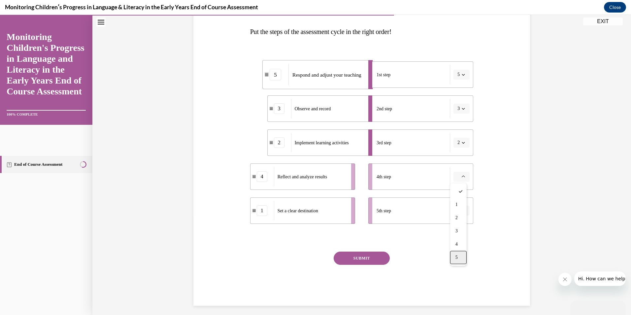
click at [461, 258] on div "5" at bounding box center [458, 257] width 17 height 13
click at [461, 178] on span "button" at bounding box center [463, 176] width 5 height 5
drag, startPoint x: 459, startPoint y: 243, endPoint x: 462, endPoint y: 237, distance: 6.2
click at [459, 242] on div "4" at bounding box center [457, 244] width 17 height 13
click at [462, 210] on icon "button" at bounding box center [463, 211] width 3 height 2
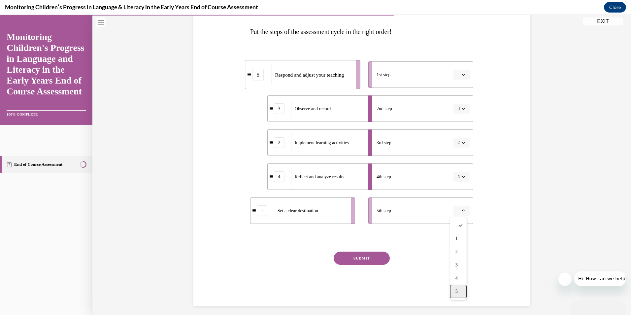
click at [459, 288] on div "5" at bounding box center [458, 291] width 17 height 13
click at [353, 258] on button "SUBMIT" at bounding box center [362, 258] width 56 height 13
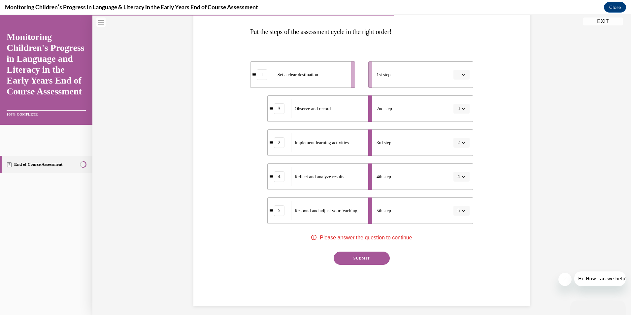
click at [463, 77] on button "button" at bounding box center [462, 75] width 16 height 10
click at [463, 104] on div "1" at bounding box center [458, 102] width 17 height 13
click at [355, 259] on button "SUBMIT" at bounding box center [362, 258] width 56 height 13
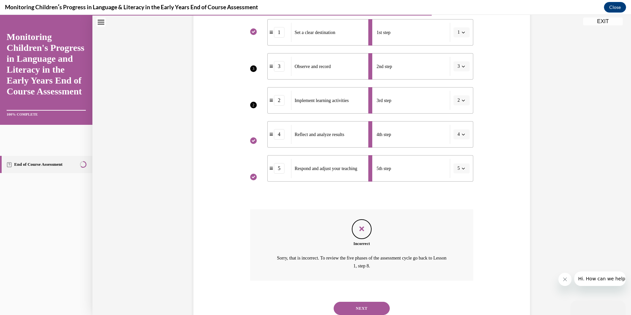
scroll to position [133, 0]
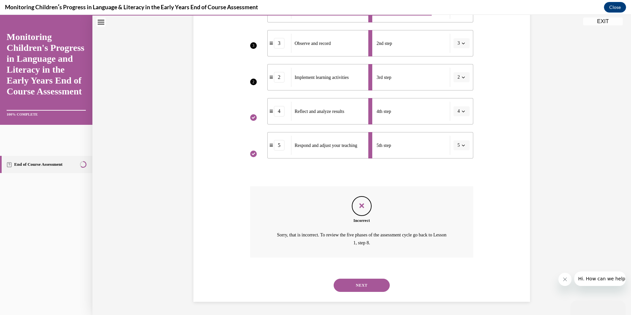
click at [350, 282] on button "NEXT" at bounding box center [362, 285] width 56 height 13
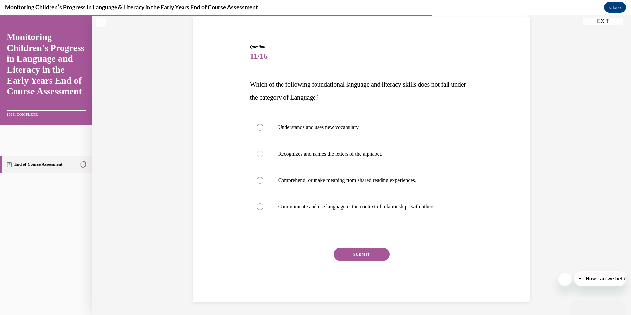
scroll to position [48, 0]
click at [258, 155] on div at bounding box center [260, 154] width 7 height 7
click at [258, 155] on input "Recognizes and names the letters of the alphabet." at bounding box center [260, 154] width 7 height 7
radio input "true"
click at [361, 254] on button "SUBMIT" at bounding box center [362, 254] width 56 height 13
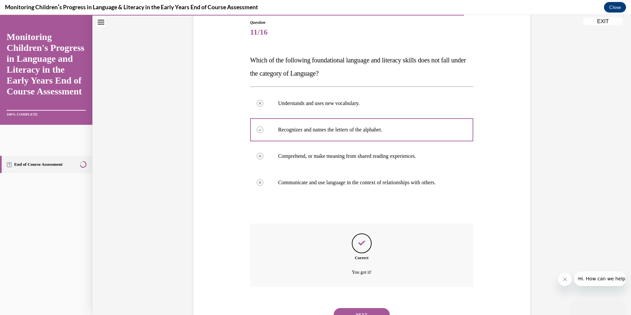
scroll to position [102, 0]
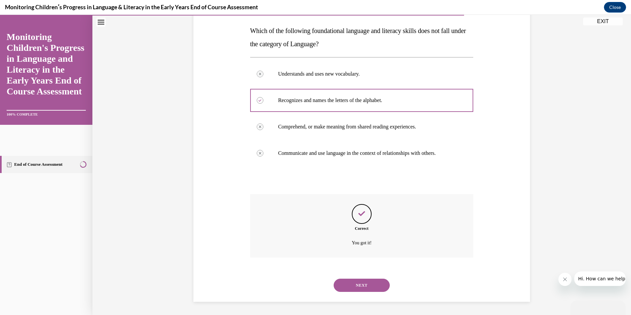
click at [362, 284] on button "NEXT" at bounding box center [362, 285] width 56 height 13
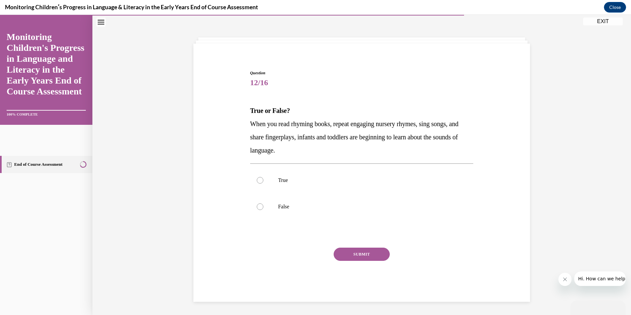
scroll to position [22, 0]
click at [258, 180] on div at bounding box center [260, 180] width 7 height 7
click at [258, 180] on input "True" at bounding box center [260, 180] width 7 height 7
radio input "true"
click at [363, 254] on button "SUBMIT" at bounding box center [362, 254] width 56 height 13
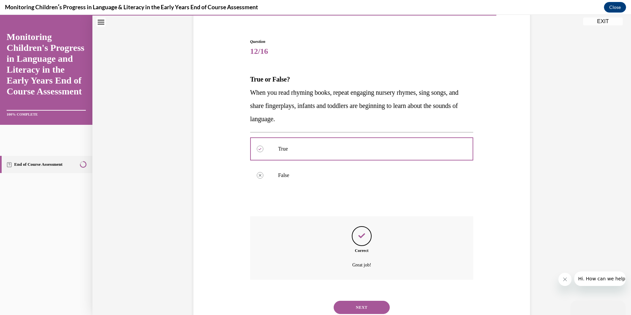
scroll to position [75, 0]
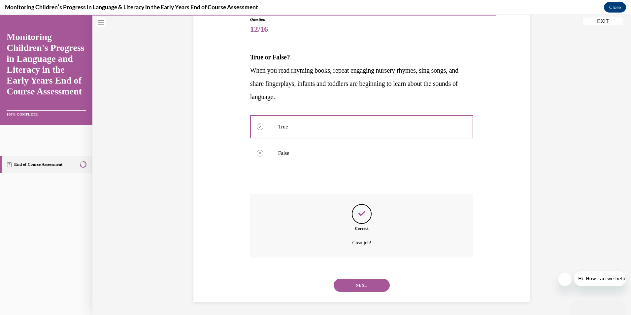
click at [364, 288] on button "NEXT" at bounding box center [362, 285] width 56 height 13
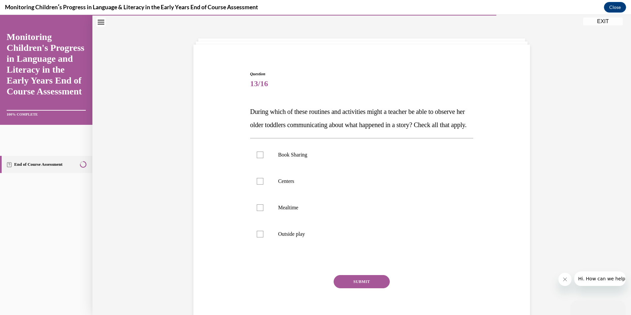
scroll to position [22, 0]
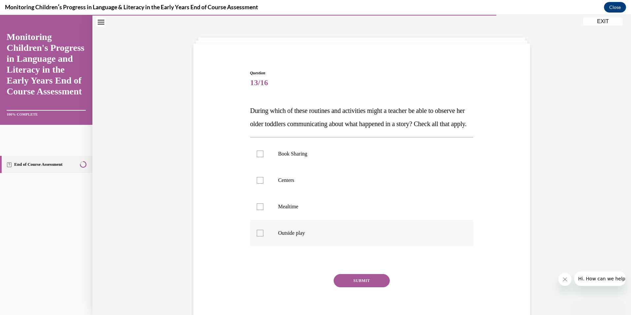
click at [260, 236] on div at bounding box center [260, 233] width 7 height 7
click at [260, 236] on input "Outside play" at bounding box center [260, 233] width 7 height 7
checkbox input "true"
click at [258, 210] on div at bounding box center [260, 206] width 7 height 7
click at [258, 210] on input "Mealtime" at bounding box center [260, 206] width 7 height 7
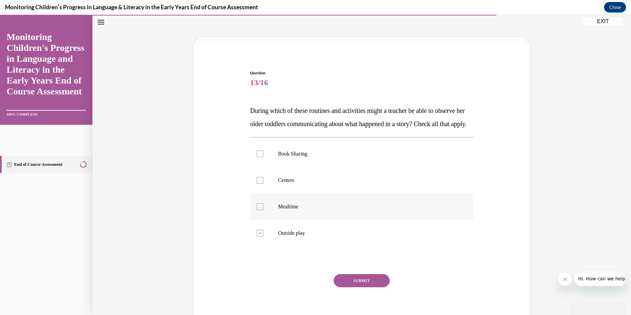
checkbox input "true"
click at [257, 184] on div at bounding box center [260, 180] width 7 height 7
click at [257, 184] on input "Centers" at bounding box center [260, 180] width 7 height 7
checkbox input "true"
click at [260, 157] on div at bounding box center [260, 154] width 7 height 7
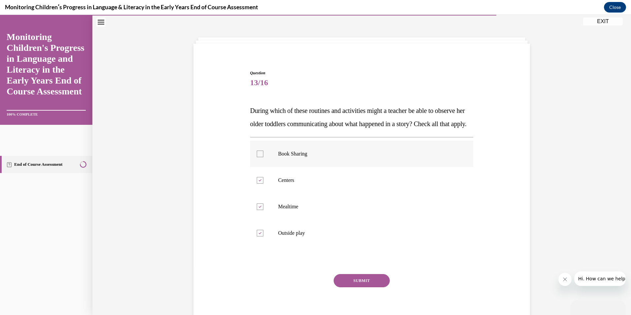
click at [260, 157] on input "Book Sharing" at bounding box center [260, 154] width 7 height 7
checkbox input "true"
click at [363, 287] on button "SUBMIT" at bounding box center [362, 280] width 56 height 13
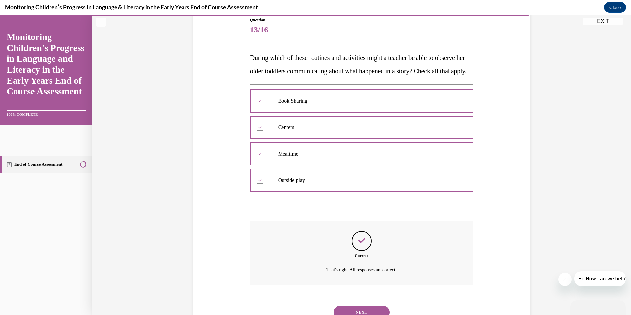
scroll to position [115, 0]
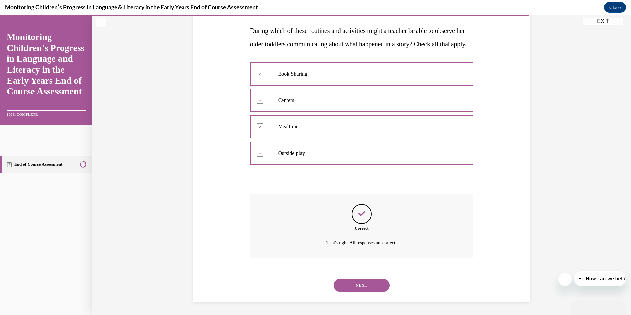
click at [360, 282] on button "NEXT" at bounding box center [362, 285] width 56 height 13
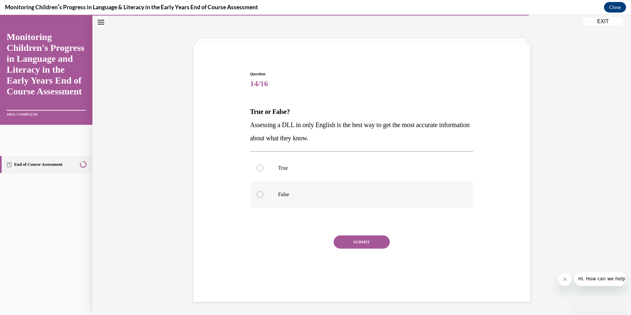
click at [258, 195] on div at bounding box center [260, 194] width 7 height 7
click at [258, 195] on input "False" at bounding box center [260, 194] width 7 height 7
radio input "true"
click at [348, 241] on button "SUBMIT" at bounding box center [362, 241] width 56 height 13
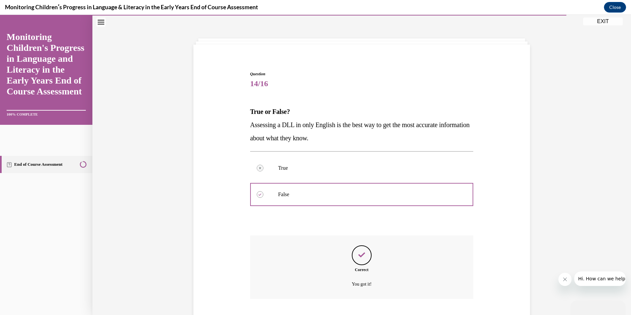
scroll to position [62, 0]
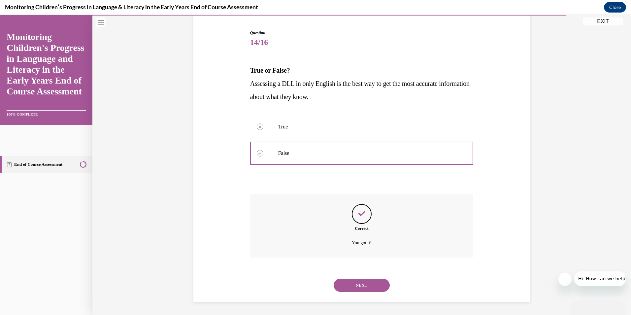
click at [365, 286] on button "NEXT" at bounding box center [362, 285] width 56 height 13
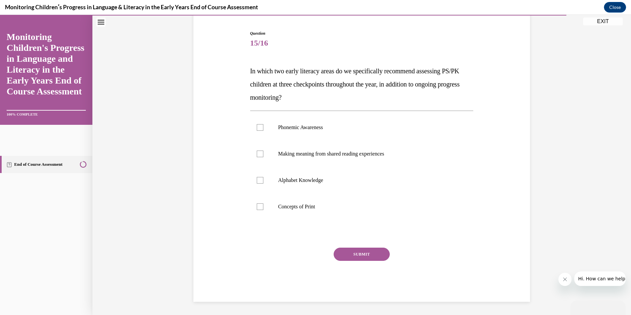
scroll to position [34, 0]
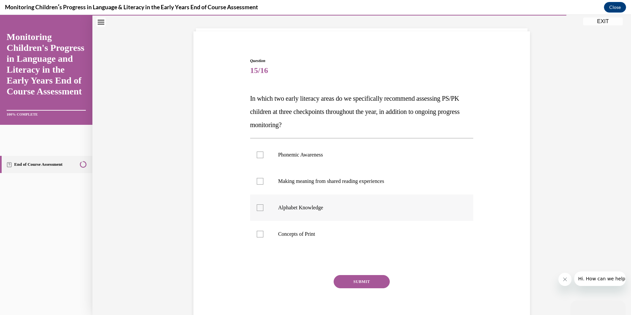
click at [259, 208] on div at bounding box center [260, 207] width 7 height 7
click at [259, 208] on input "Alphabet Knowledge" at bounding box center [260, 207] width 7 height 7
checkbox input "true"
click at [257, 157] on div at bounding box center [260, 155] width 7 height 7
click at [257, 157] on input "Phonemic Awareness" at bounding box center [260, 155] width 7 height 7
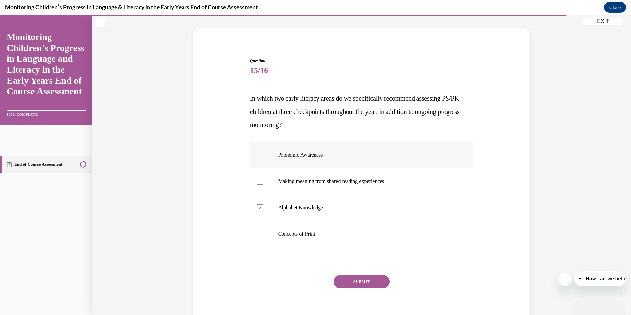
checkbox input "true"
click at [361, 282] on button "SUBMIT" at bounding box center [362, 281] width 56 height 13
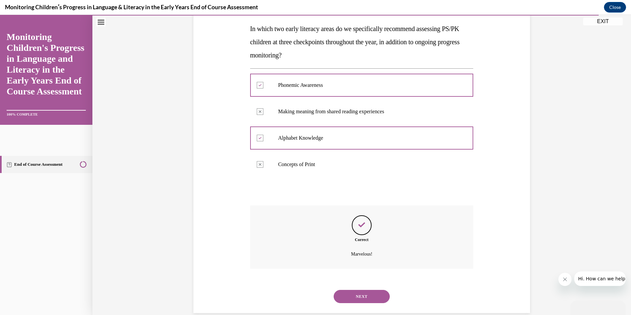
scroll to position [115, 0]
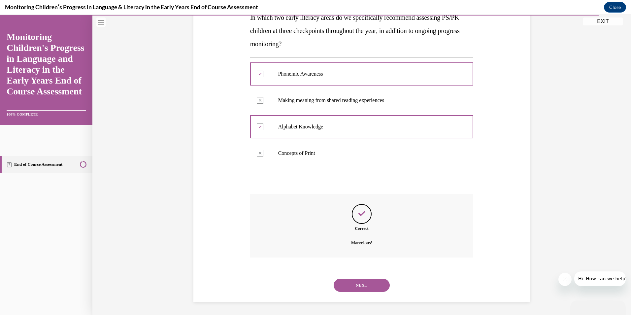
click at [360, 287] on button "NEXT" at bounding box center [362, 285] width 56 height 13
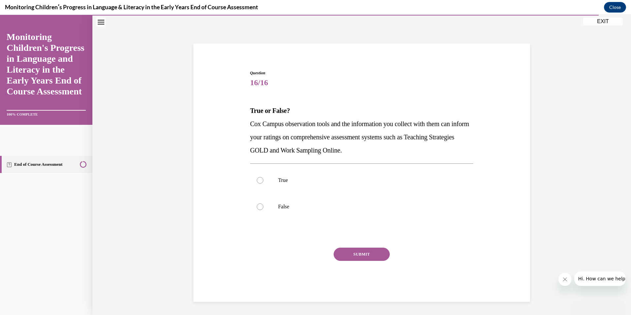
scroll to position [22, 0]
click at [261, 181] on div at bounding box center [260, 180] width 7 height 7
click at [261, 181] on input "True" at bounding box center [260, 180] width 7 height 7
radio input "true"
click at [352, 256] on button "SUBMIT" at bounding box center [362, 254] width 56 height 13
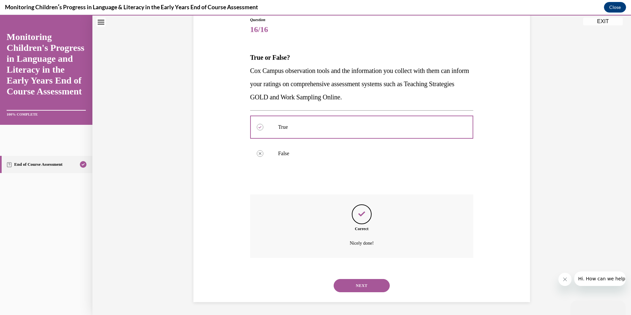
scroll to position [75, 0]
click at [361, 281] on button "NEXT" at bounding box center [362, 285] width 56 height 13
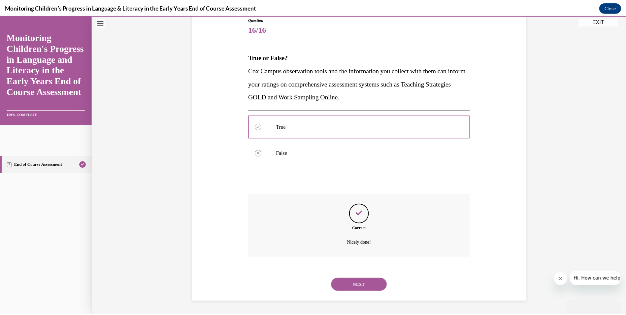
scroll to position [38, 0]
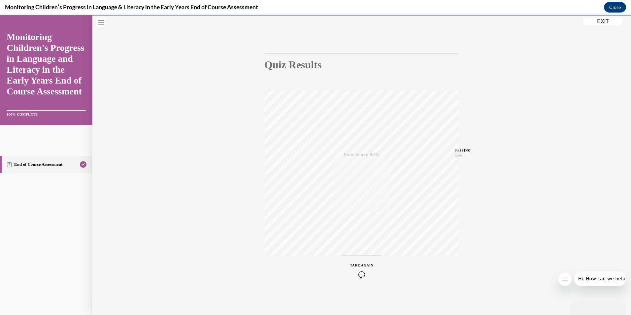
click at [565, 279] on icon "Close message from company" at bounding box center [564, 279] width 5 height 5
click at [601, 22] on button "EXIT" at bounding box center [604, 22] width 40 height 8
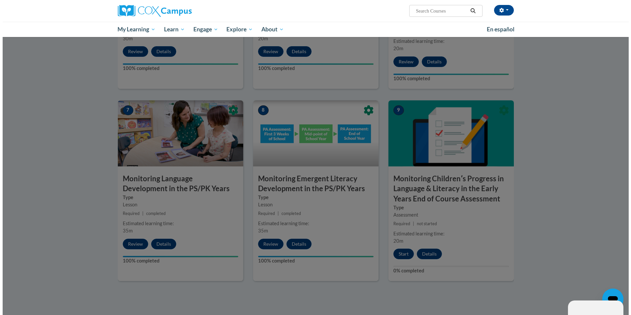
scroll to position [297, 0]
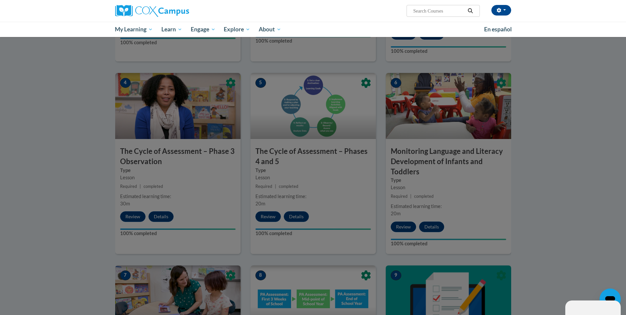
click at [542, 127] on div at bounding box center [313, 157] width 626 height 315
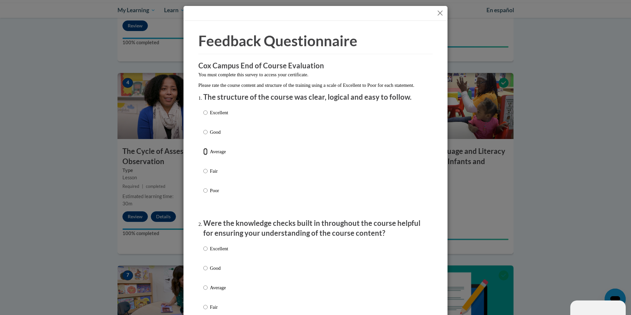
click at [204, 155] on input "Average" at bounding box center [205, 151] width 4 height 7
radio input "true"
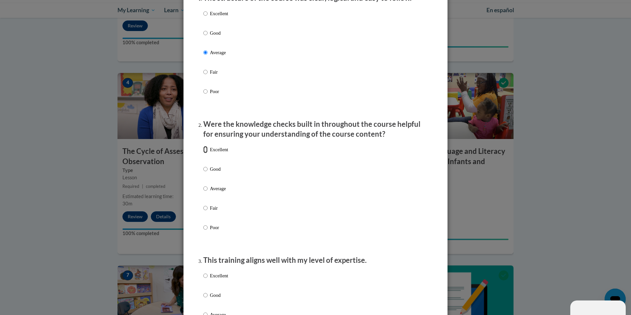
click at [203, 153] on input "Excellent" at bounding box center [205, 149] width 4 height 7
radio input "true"
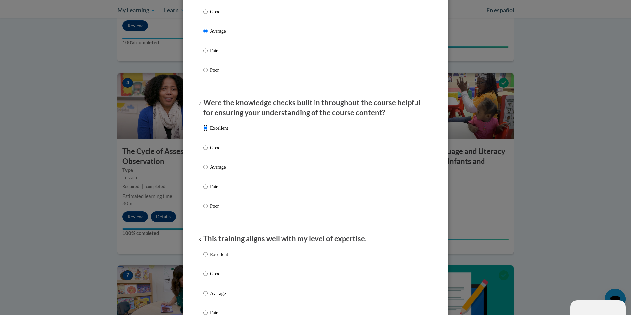
scroll to position [132, 0]
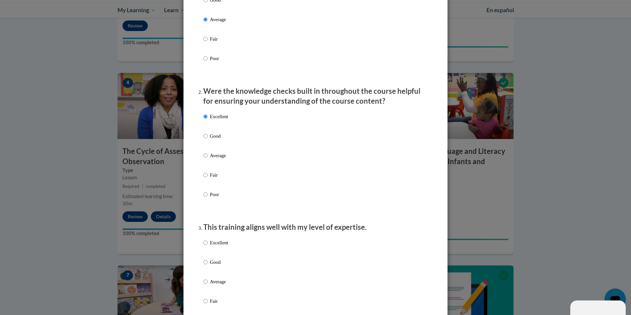
click at [205, 266] on input "Good" at bounding box center [205, 262] width 4 height 7
radio input "true"
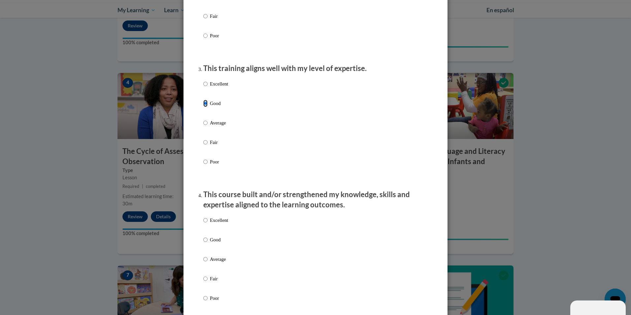
scroll to position [297, 0]
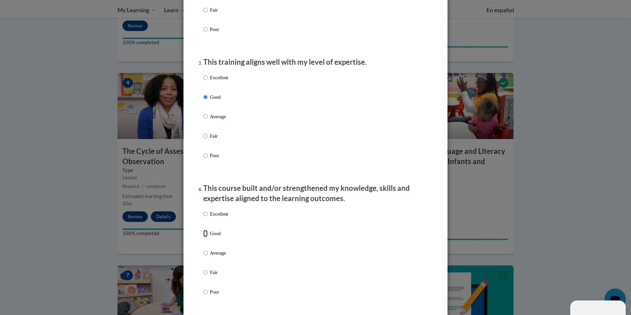
click at [203, 237] on input "Good" at bounding box center [205, 233] width 4 height 7
radio input "true"
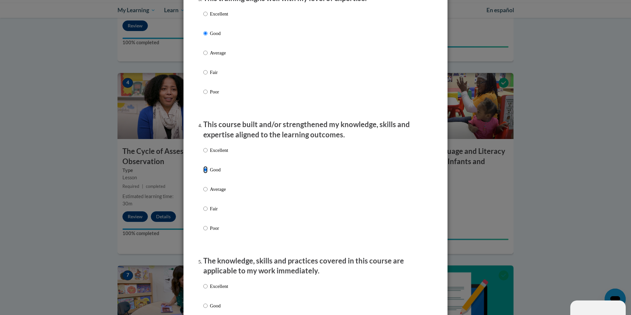
scroll to position [429, 0]
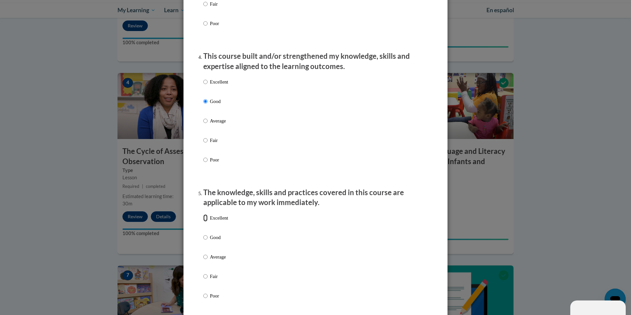
click at [203, 222] on input "Excellent" at bounding box center [205, 217] width 4 height 7
radio input "true"
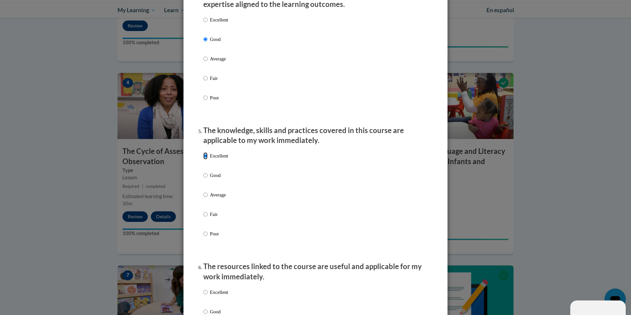
scroll to position [594, 0]
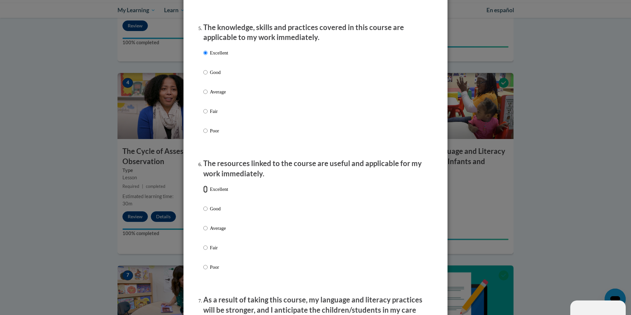
click at [203, 193] on input "Excellent" at bounding box center [205, 189] width 4 height 7
radio input "true"
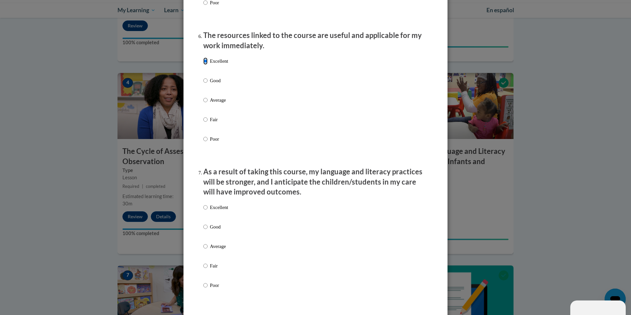
scroll to position [727, 0]
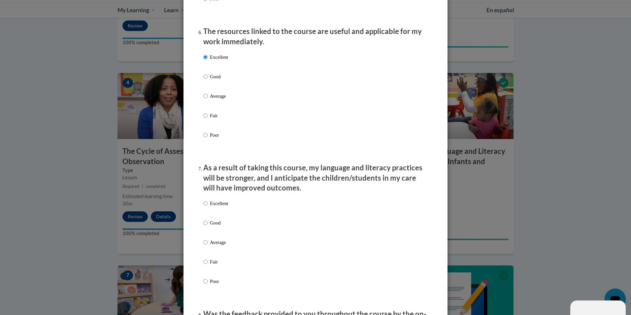
click at [206, 208] on label "Excellent" at bounding box center [215, 209] width 25 height 18
click at [206, 207] on input "Excellent" at bounding box center [205, 203] width 4 height 7
radio input "true"
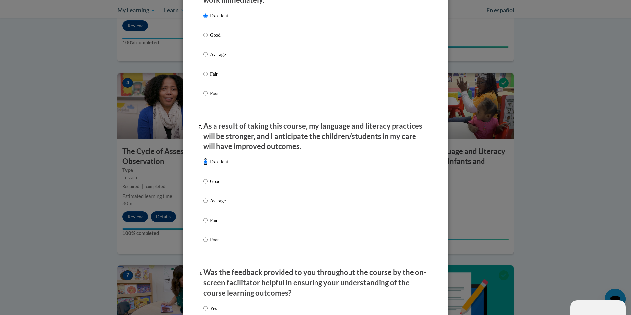
scroll to position [859, 0]
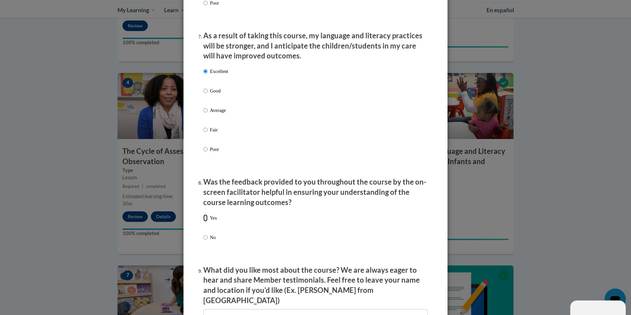
click at [203, 222] on input "Yes" at bounding box center [205, 217] width 4 height 7
radio input "true"
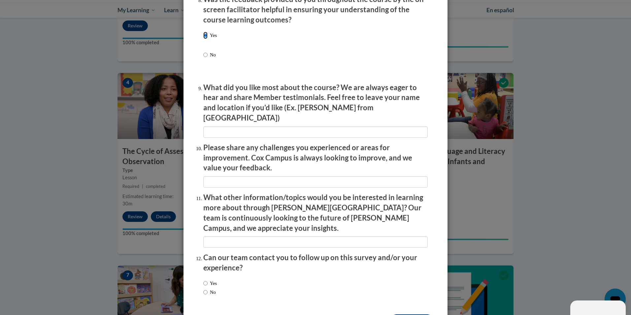
scroll to position [1057, 0]
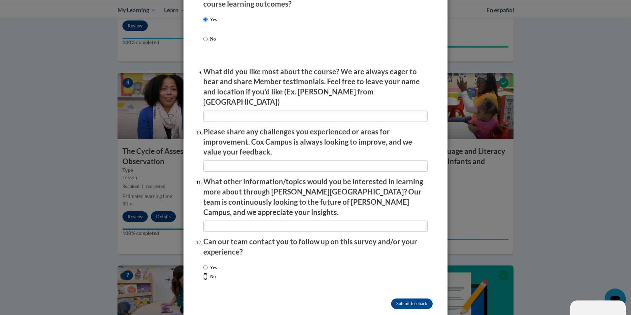
click at [204, 273] on input "No" at bounding box center [205, 276] width 4 height 7
radio input "true"
click at [406, 299] on input "Submit feedback" at bounding box center [412, 304] width 42 height 11
